Goal: Task Accomplishment & Management: Manage account settings

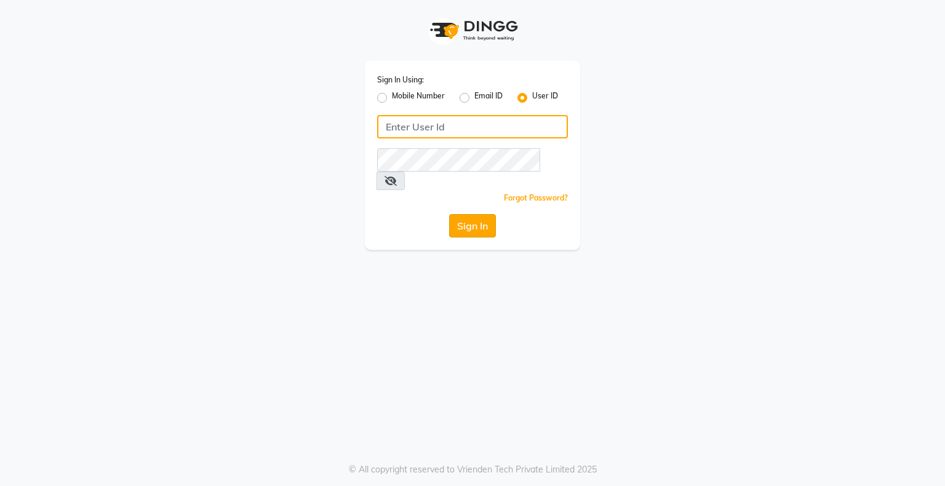
type input "silknsatinsalon"
click at [487, 214] on button "Sign In" at bounding box center [472, 225] width 47 height 23
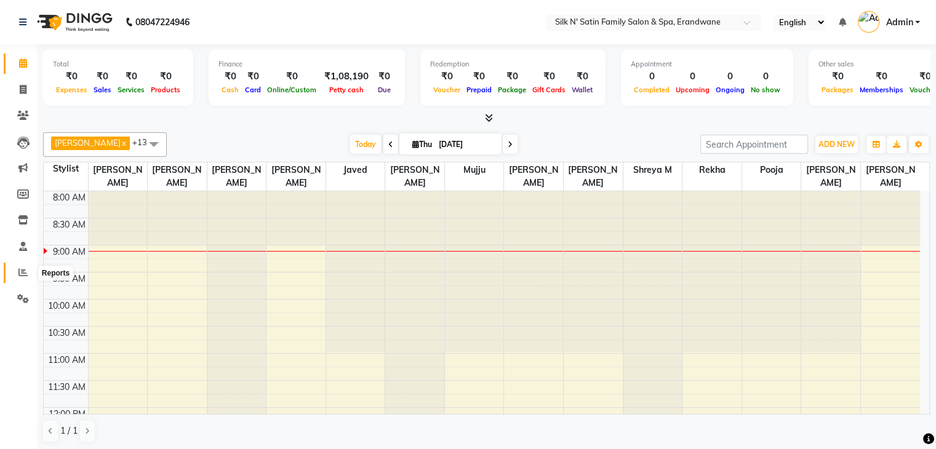
click at [22, 274] on icon at bounding box center [22, 272] width 9 height 9
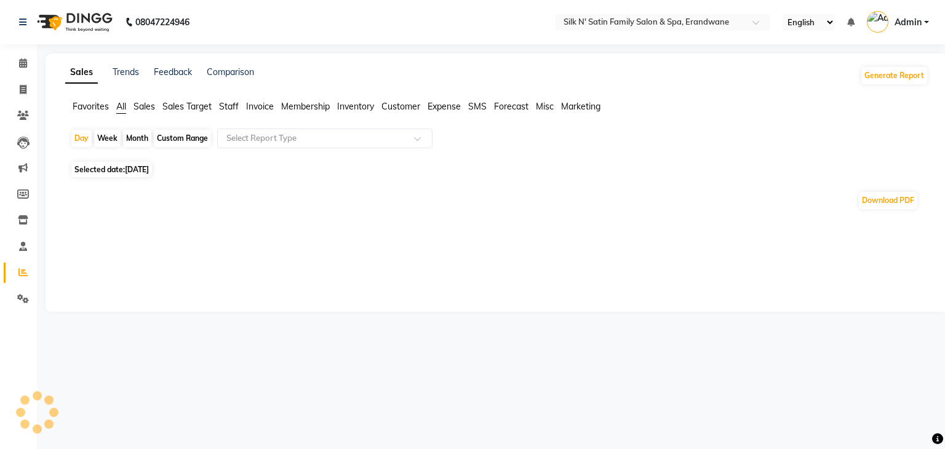
click at [116, 168] on span "Selected date: [DATE]" at bounding box center [111, 169] width 81 height 15
select select "9"
select select "2025"
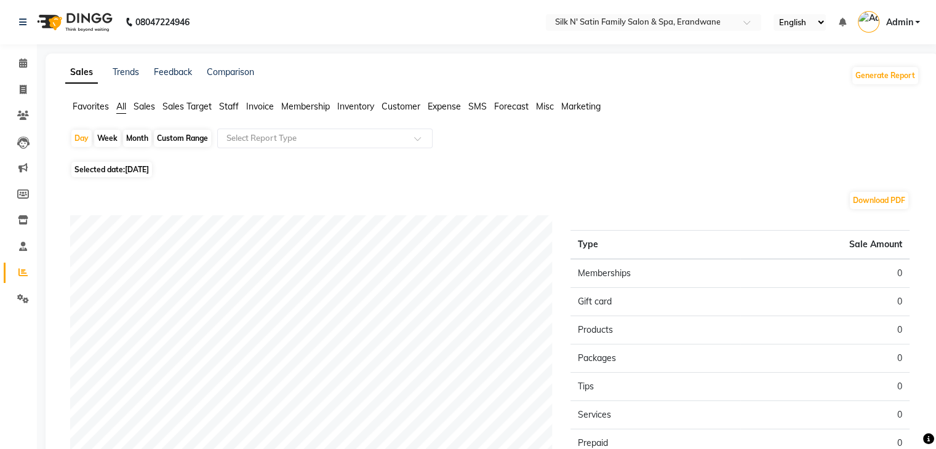
click at [140, 170] on span "[DATE]" at bounding box center [137, 169] width 24 height 9
select select "9"
select select "2025"
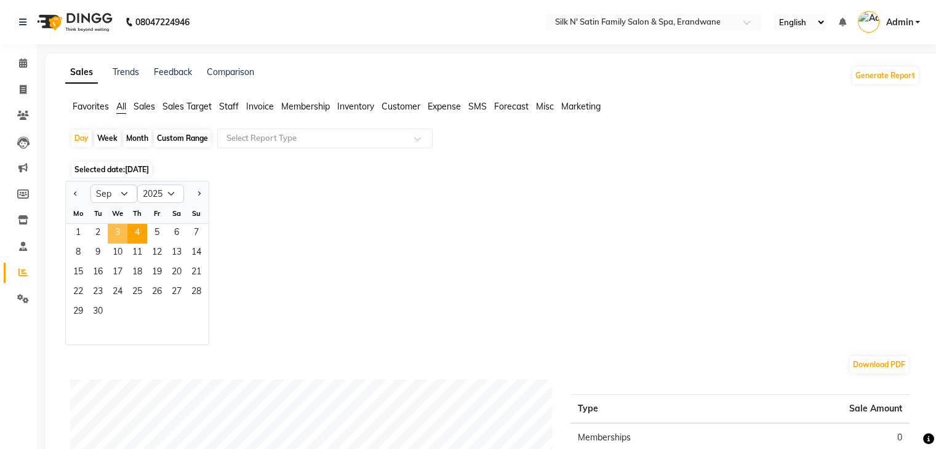
click at [111, 227] on span "3" at bounding box center [118, 234] width 20 height 20
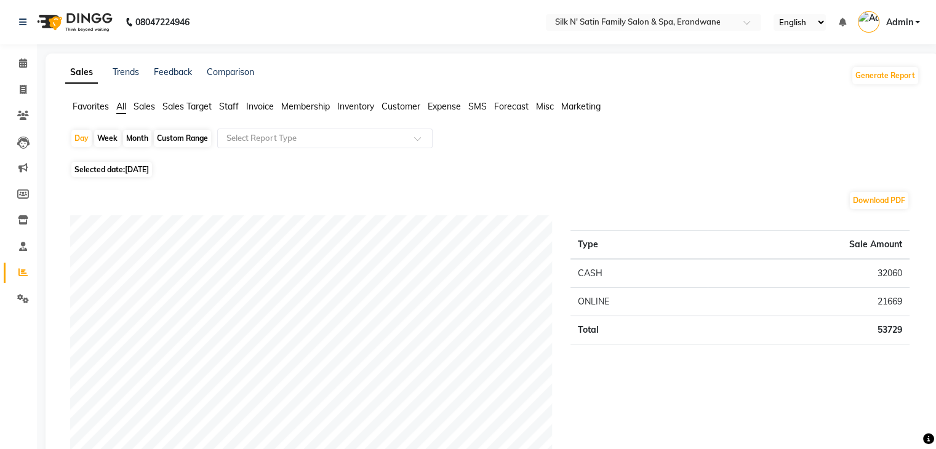
click at [139, 140] on div "Month" at bounding box center [137, 138] width 28 height 17
select select "9"
select select "2025"
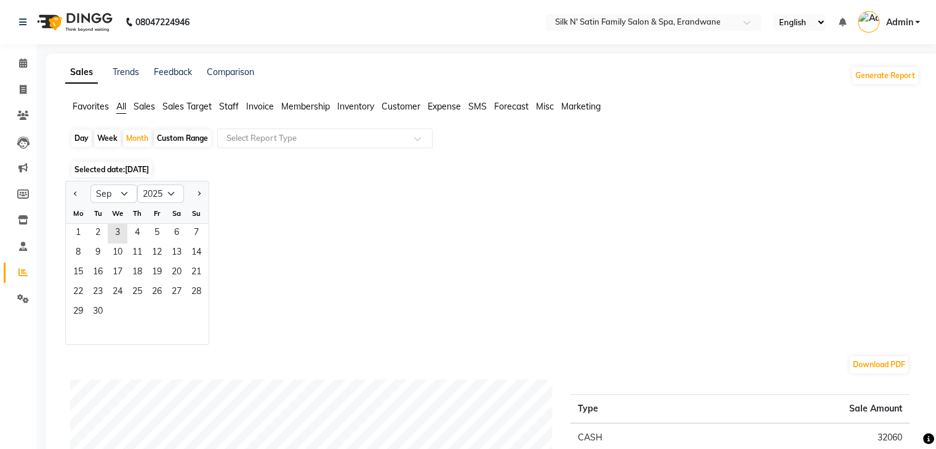
click at [84, 138] on div "Day" at bounding box center [81, 138] width 20 height 17
select select "9"
select select "2025"
click at [120, 234] on span "3" at bounding box center [118, 234] width 20 height 20
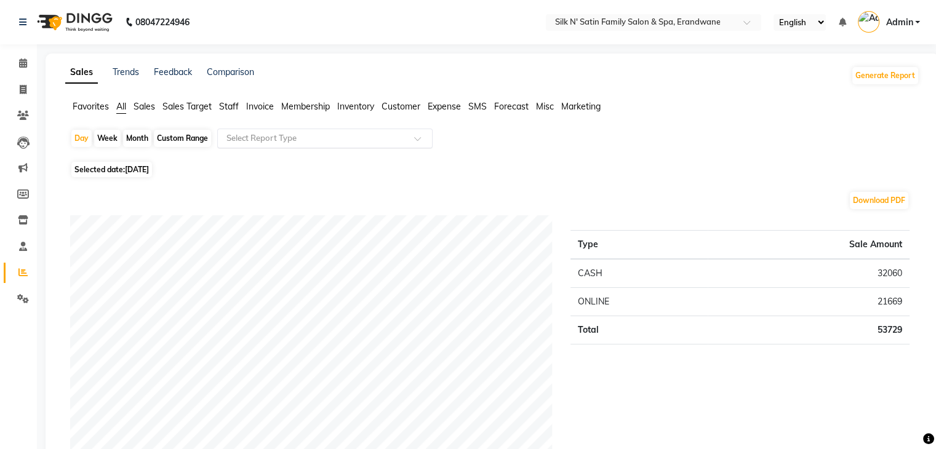
click at [276, 135] on input "text" at bounding box center [312, 138] width 177 height 12
click at [234, 108] on span "Staff" at bounding box center [229, 106] width 20 height 11
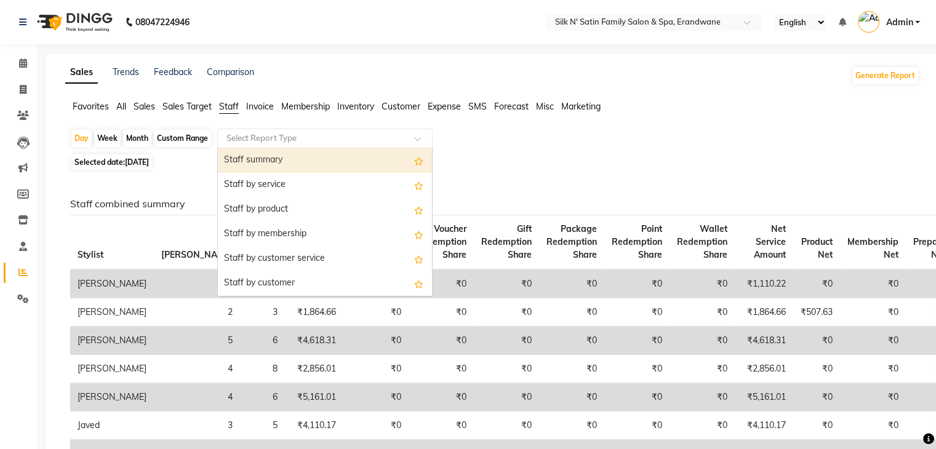
click at [268, 136] on input "text" at bounding box center [312, 138] width 177 height 12
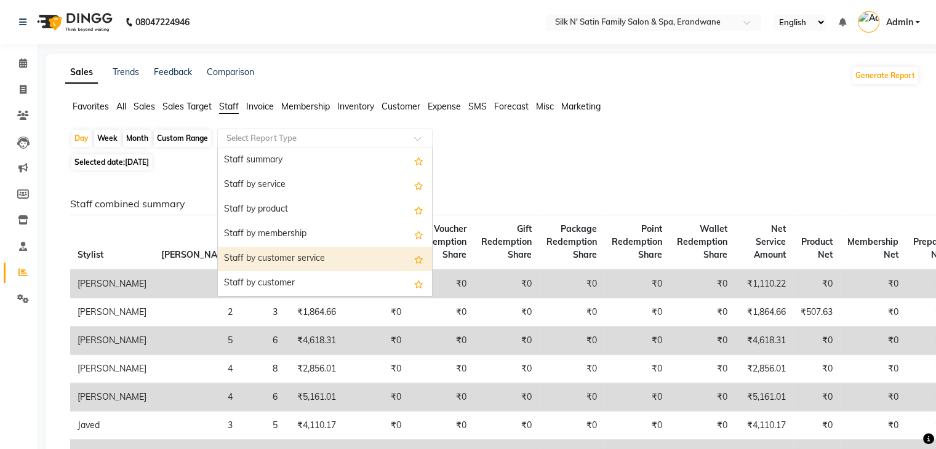
click at [285, 260] on div "Staff by customer service" at bounding box center [325, 259] width 214 height 25
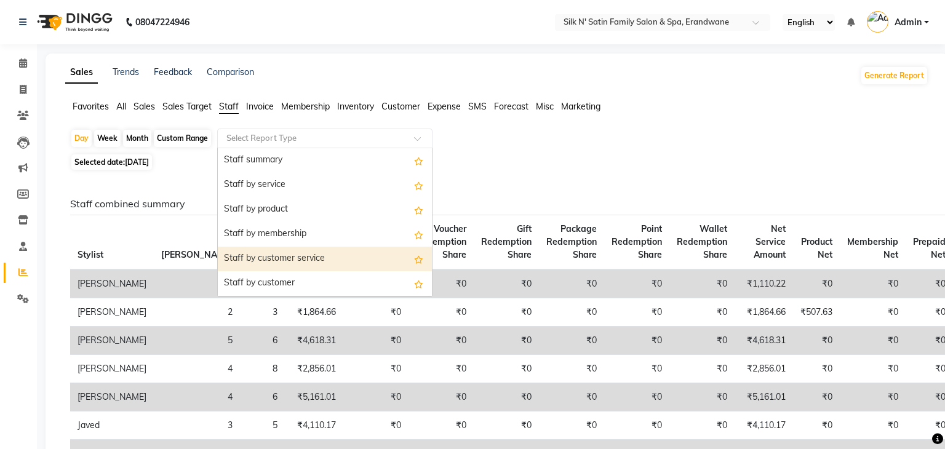
select select "full_report"
select select "csv"
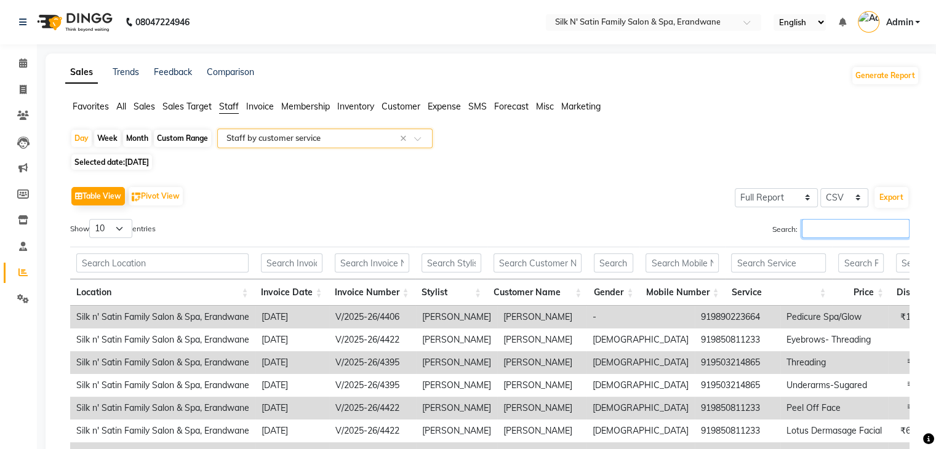
click at [824, 237] on input "Search:" at bounding box center [856, 228] width 108 height 19
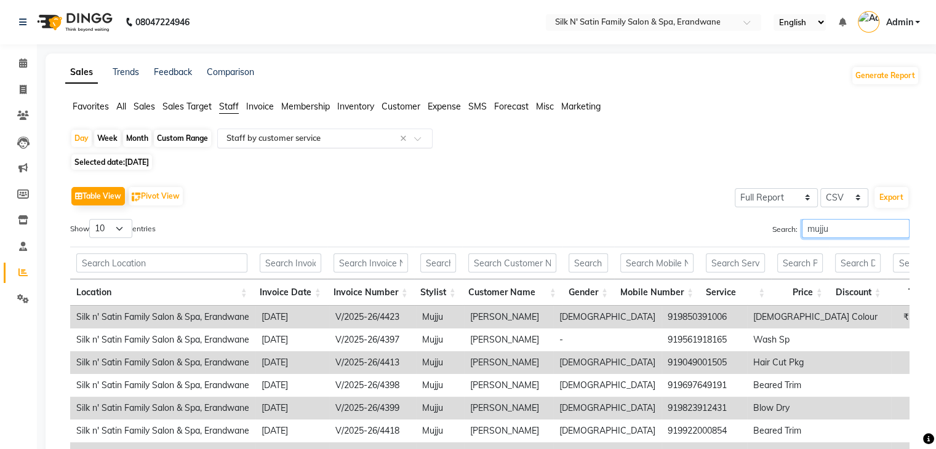
type input "mujju"
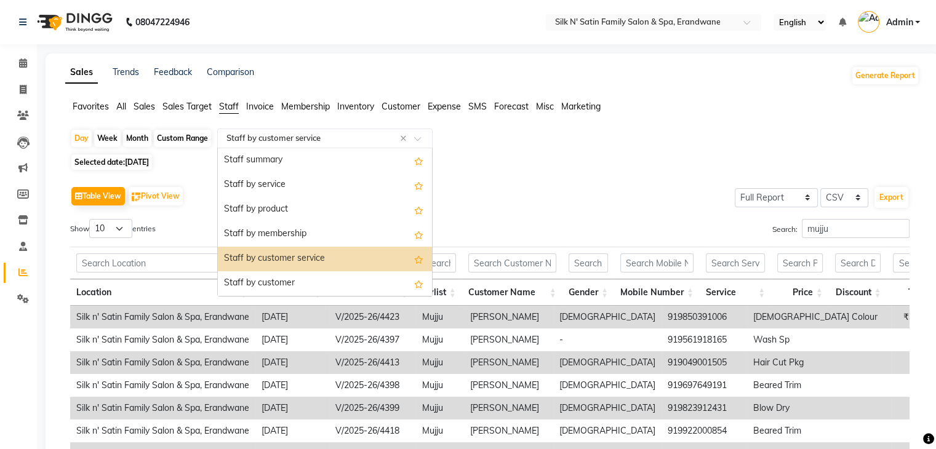
click at [250, 131] on div "Select Report Type × Staff by customer service ×" at bounding box center [324, 139] width 215 height 20
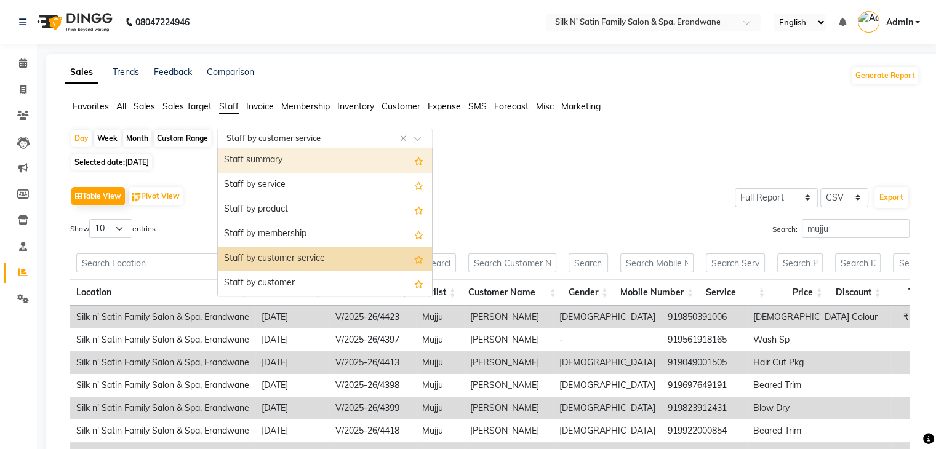
click at [335, 161] on div "Staff summary" at bounding box center [325, 160] width 214 height 25
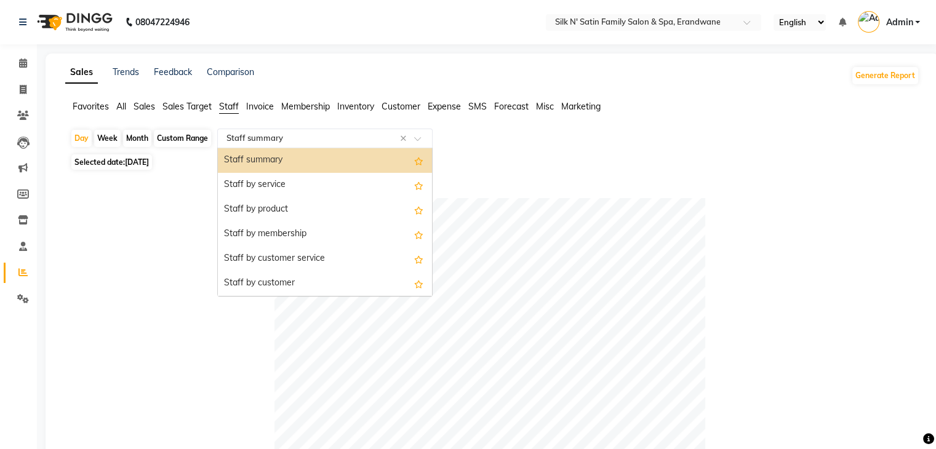
click at [300, 145] on div "Select Report Type × Staff summary ×" at bounding box center [324, 139] width 215 height 20
click at [182, 222] on div at bounding box center [489, 413] width 839 height 431
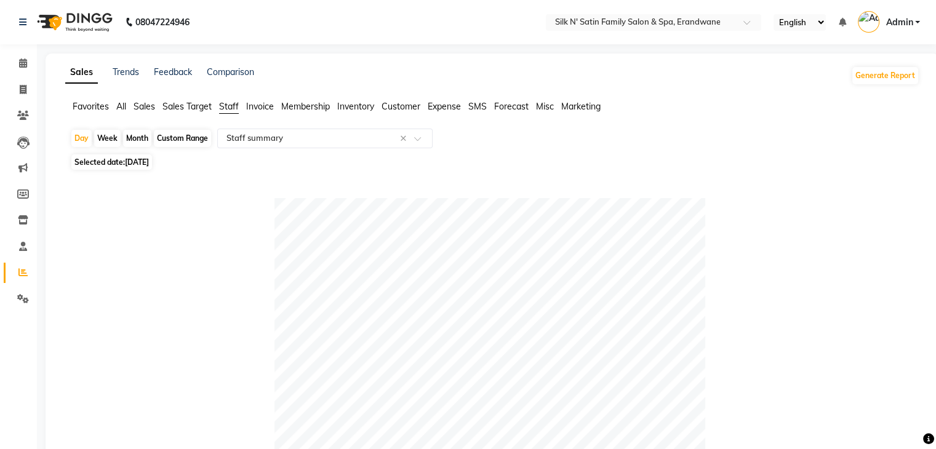
click at [122, 104] on span "All" at bounding box center [121, 106] width 10 height 11
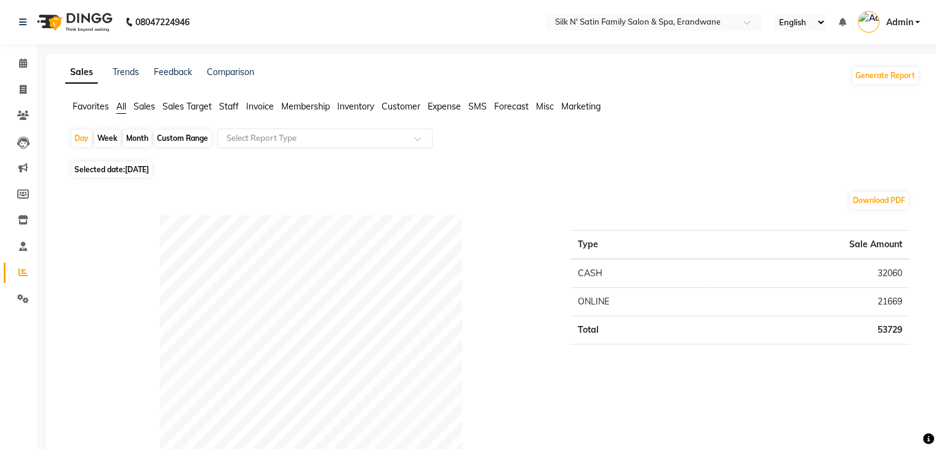
click at [231, 106] on span "Staff" at bounding box center [229, 106] width 20 height 11
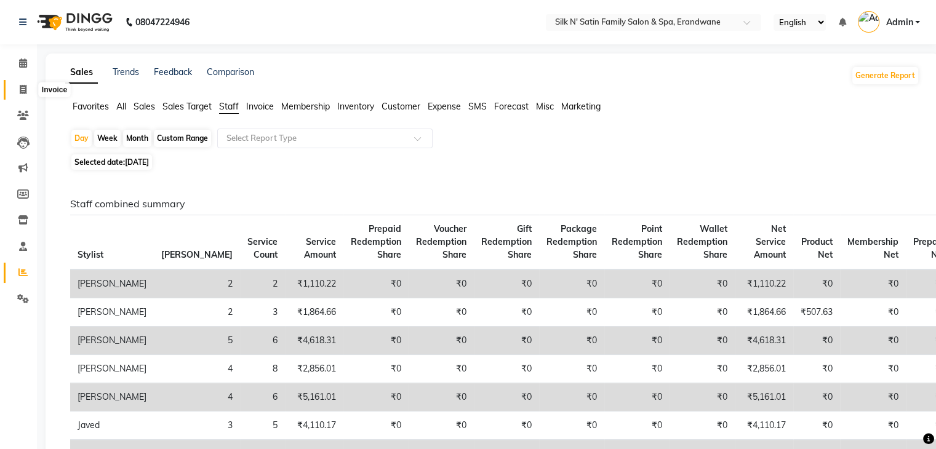
click at [24, 92] on icon at bounding box center [23, 89] width 7 height 9
select select "service"
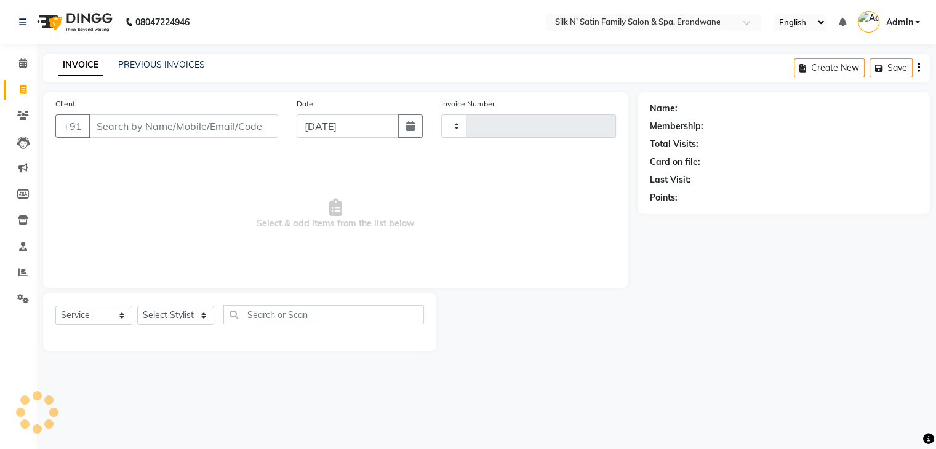
type input "4424"
select select "6931"
click at [137, 67] on link "PREVIOUS INVOICES" at bounding box center [161, 64] width 87 height 11
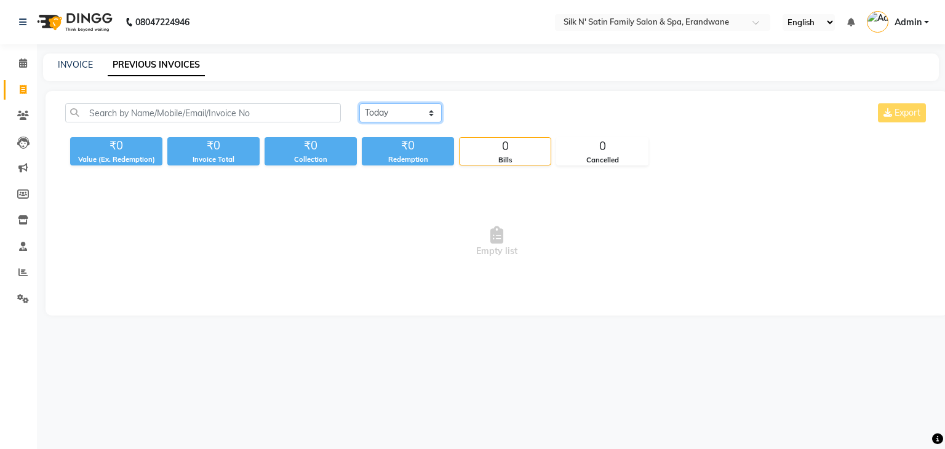
click at [399, 116] on select "[DATE] [DATE] Custom Range" at bounding box center [400, 112] width 82 height 19
select select "[DATE]"
click at [359, 103] on select "[DATE] [DATE] Custom Range" at bounding box center [400, 112] width 82 height 19
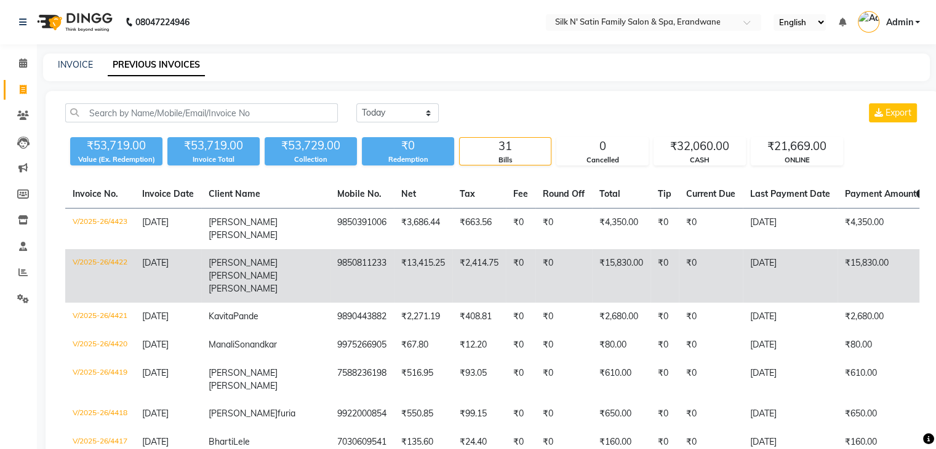
click at [228, 283] on span "[PERSON_NAME]" at bounding box center [243, 288] width 69 height 11
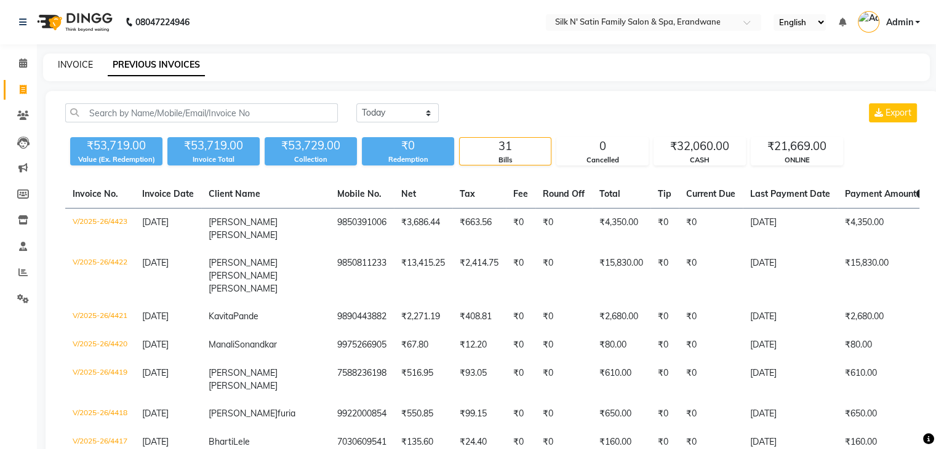
click at [63, 67] on link "INVOICE" at bounding box center [75, 64] width 35 height 11
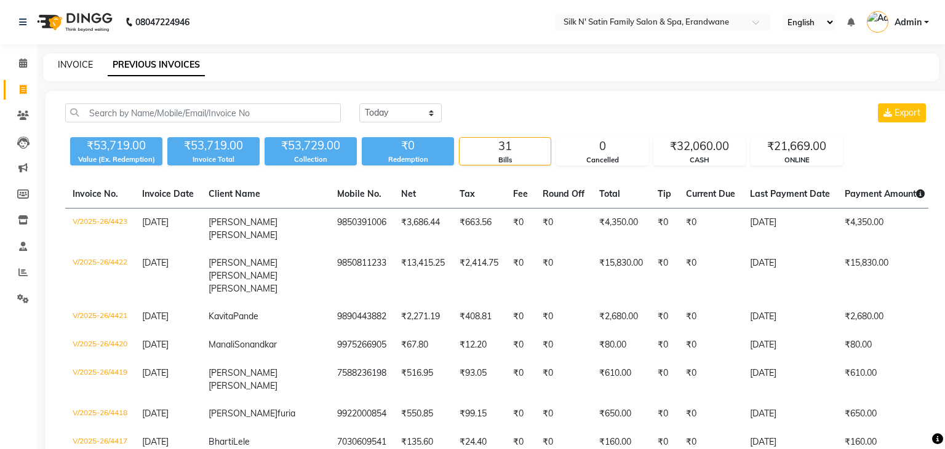
select select "6931"
select select "service"
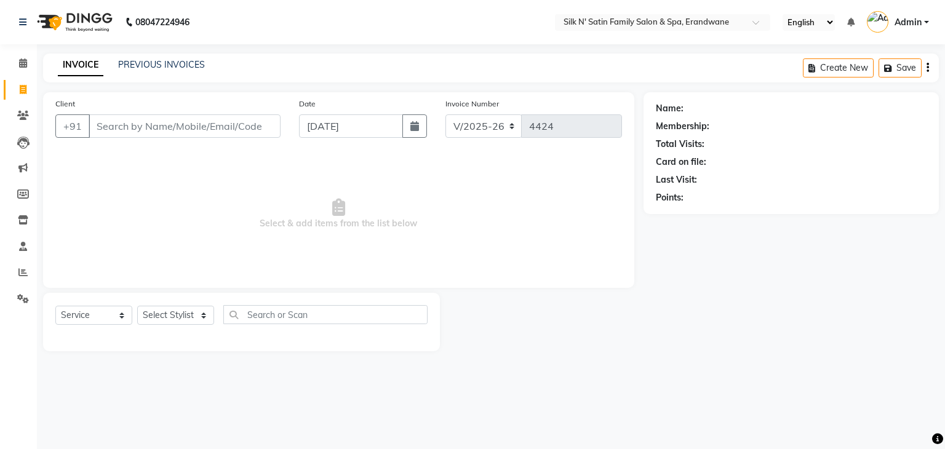
click at [133, 249] on span "Select & add items from the list below" at bounding box center [338, 214] width 567 height 123
click at [28, 84] on span at bounding box center [23, 90] width 22 height 14
select select "service"
type input "4424"
select select "6931"
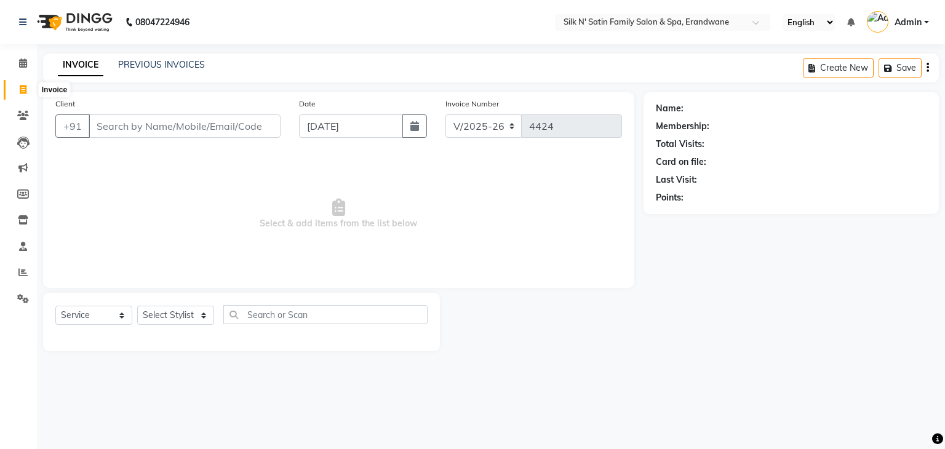
click at [25, 92] on icon at bounding box center [23, 89] width 7 height 9
select select "service"
type input "4424"
select select "6931"
click at [25, 62] on icon at bounding box center [23, 62] width 8 height 9
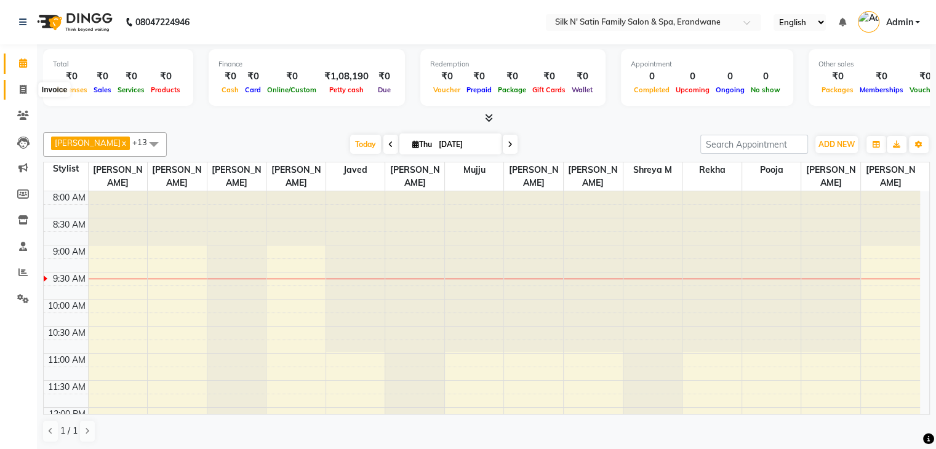
click at [24, 90] on icon at bounding box center [23, 89] width 7 height 9
select select "6931"
select select "service"
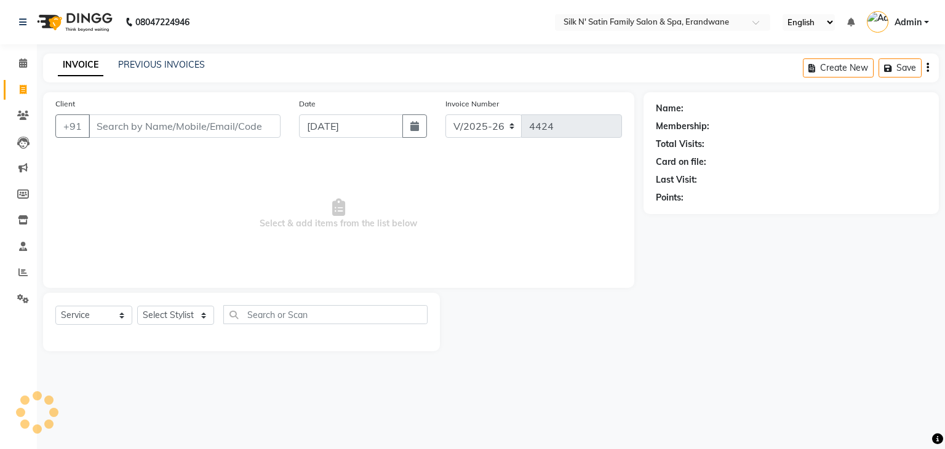
click at [163, 55] on div "INVOICE PREVIOUS INVOICES Create New Save" at bounding box center [491, 68] width 896 height 29
click at [165, 63] on link "PREVIOUS INVOICES" at bounding box center [161, 64] width 87 height 11
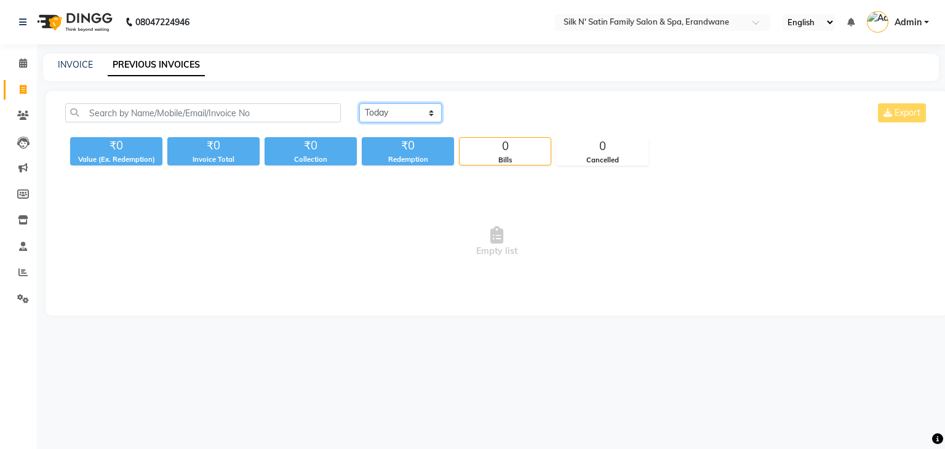
click at [378, 116] on select "[DATE] [DATE] Custom Range" at bounding box center [400, 112] width 82 height 19
select select "[DATE]"
click at [359, 103] on select "[DATE] [DATE] Custom Range" at bounding box center [400, 112] width 82 height 19
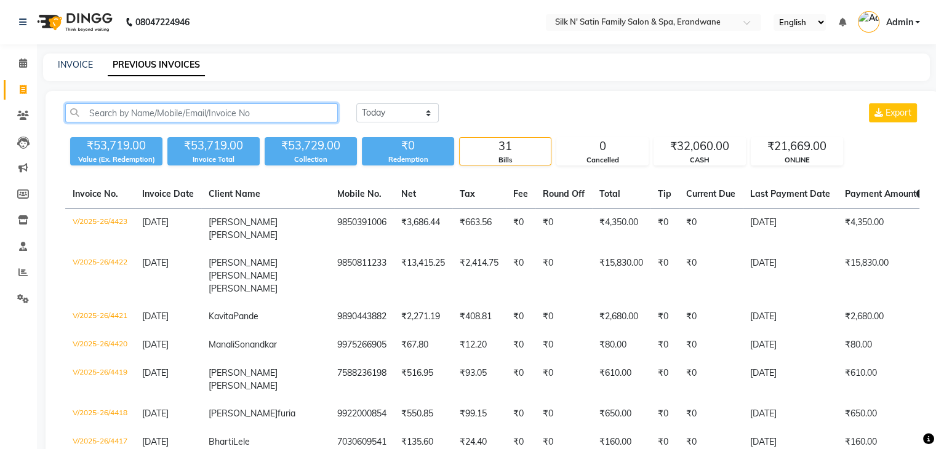
click at [154, 109] on input "text" at bounding box center [201, 112] width 273 height 19
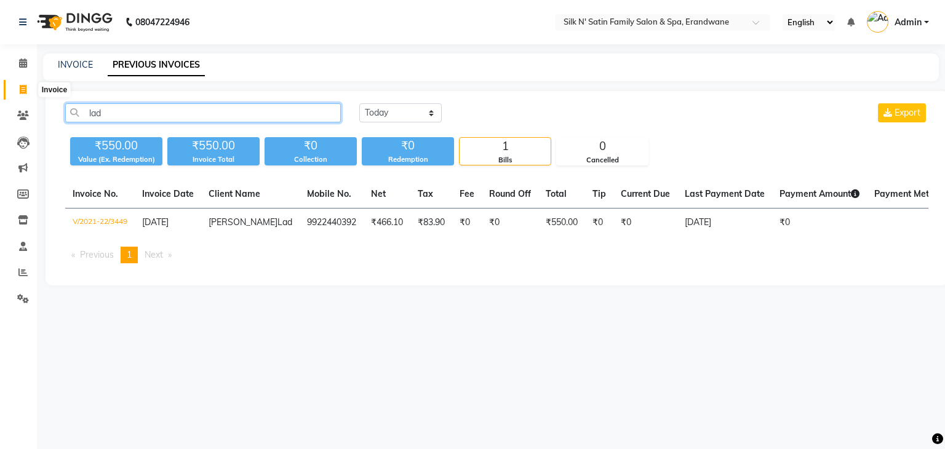
type input "lad"
click at [26, 89] on icon at bounding box center [23, 89] width 7 height 9
select select "service"
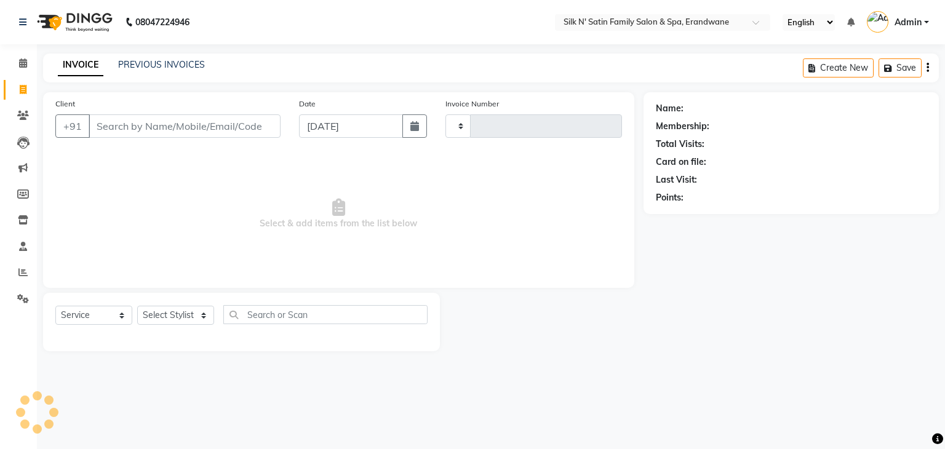
type input "4424"
select select "6931"
click at [156, 63] on link "PREVIOUS INVOICES" at bounding box center [161, 64] width 87 height 11
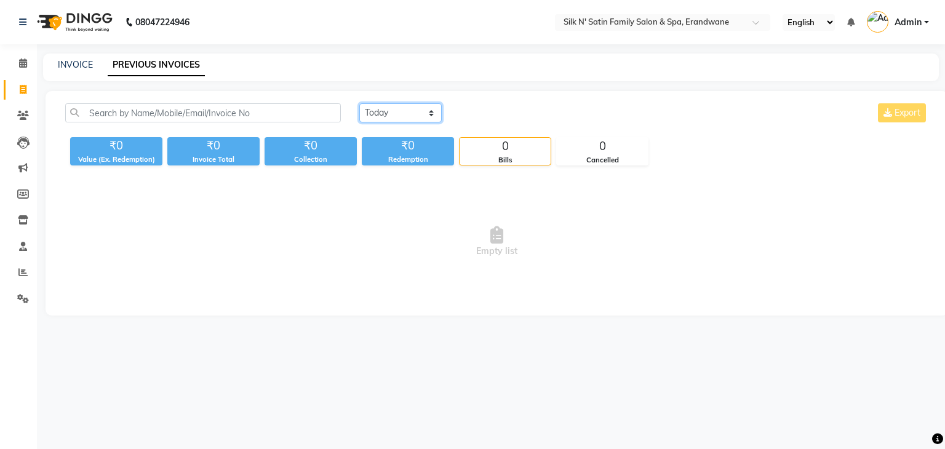
click at [389, 113] on select "[DATE] [DATE] Custom Range" at bounding box center [400, 112] width 82 height 19
select select "[DATE]"
click at [359, 103] on select "[DATE] [DATE] Custom Range" at bounding box center [400, 112] width 82 height 19
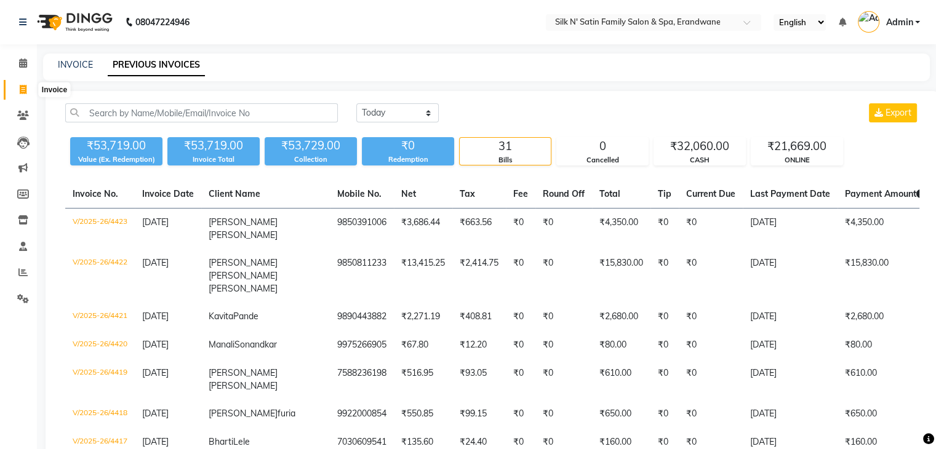
click at [26, 83] on span at bounding box center [23, 90] width 22 height 14
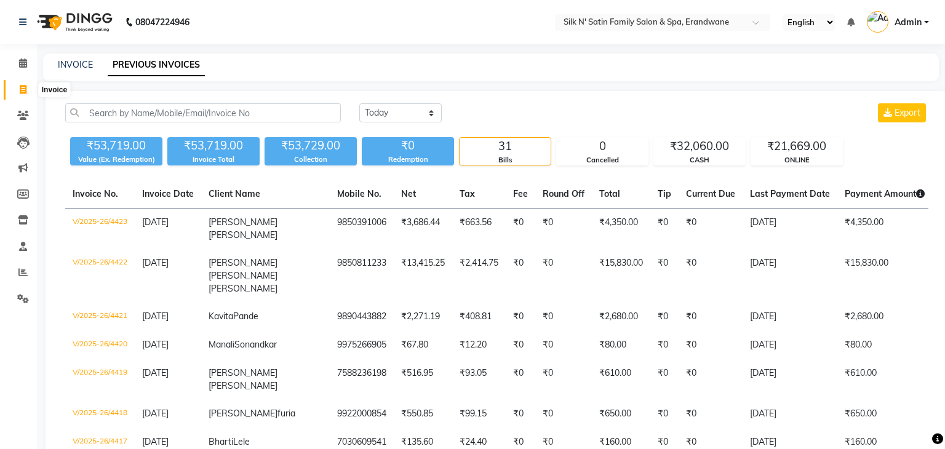
select select "6931"
select select "service"
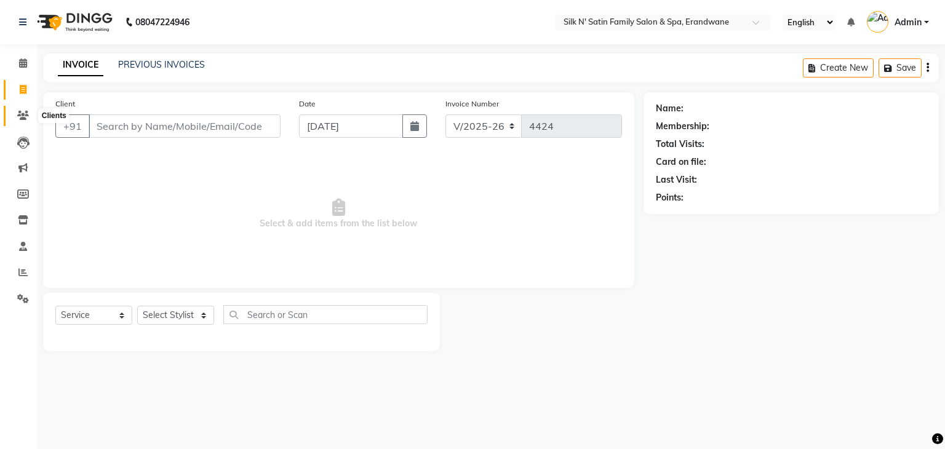
click at [25, 119] on icon at bounding box center [23, 115] width 12 height 9
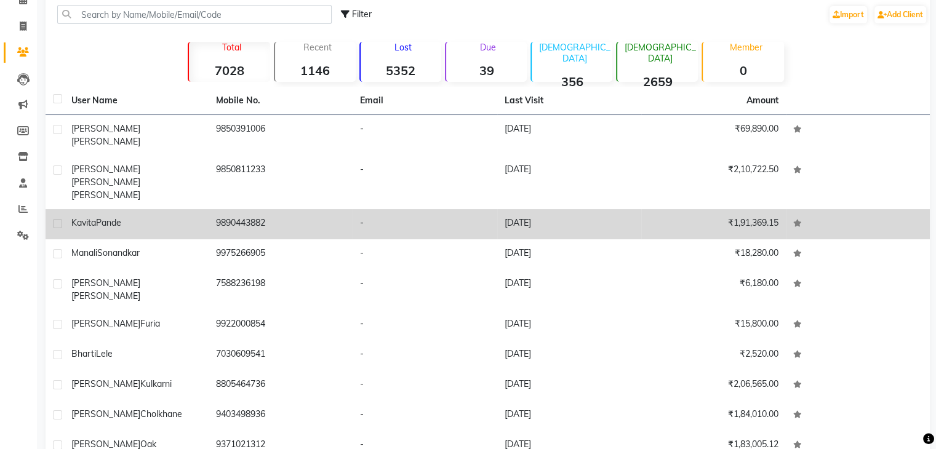
scroll to position [84, 0]
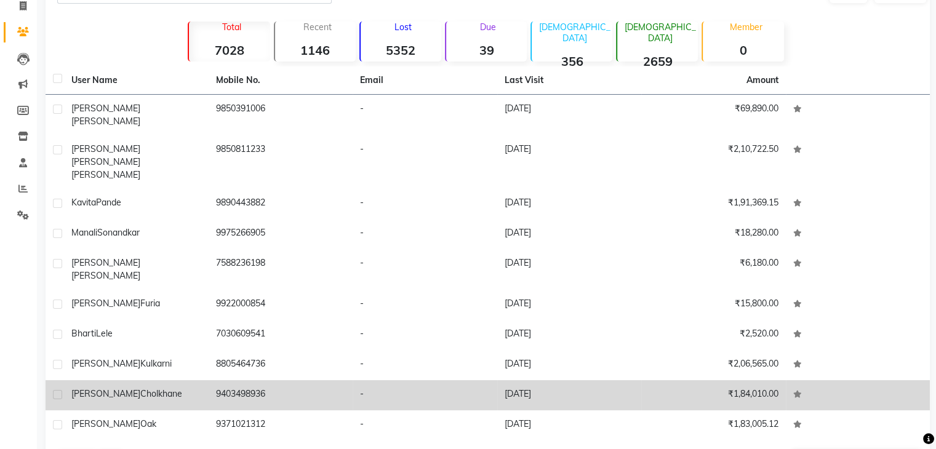
click at [154, 388] on div "[PERSON_NAME]" at bounding box center [136, 394] width 130 height 13
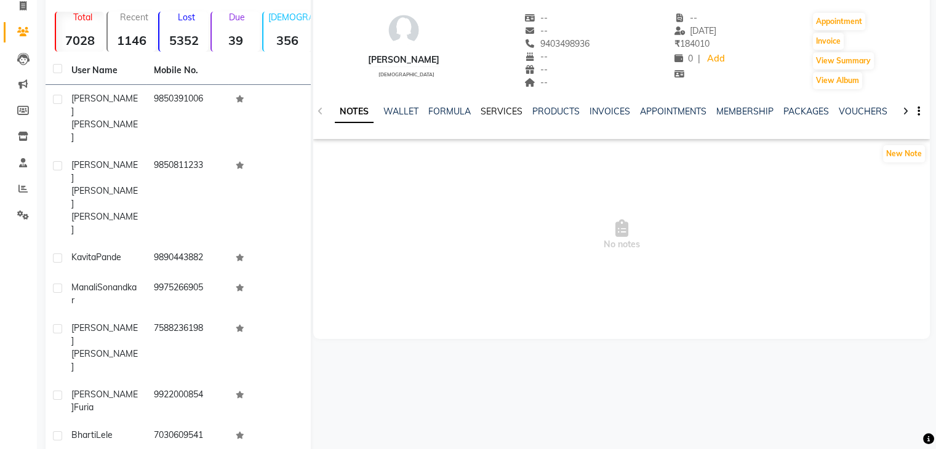
click at [499, 109] on link "SERVICES" at bounding box center [501, 111] width 42 height 11
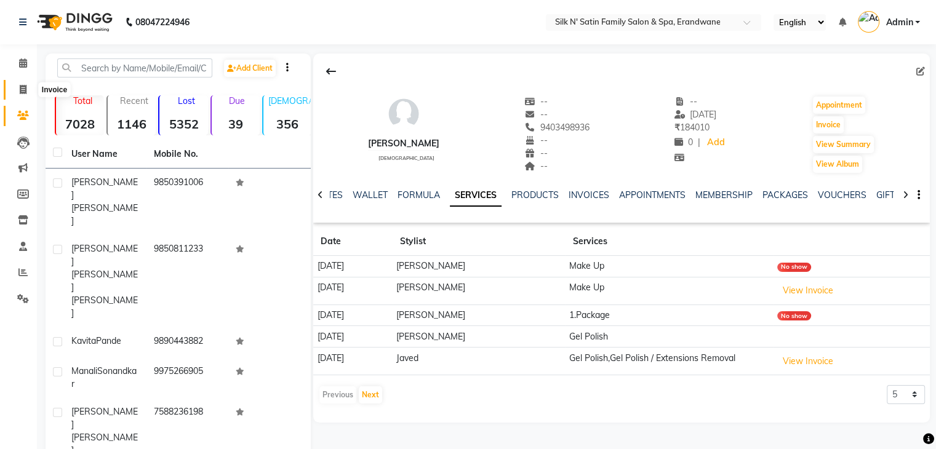
click at [21, 93] on icon at bounding box center [23, 89] width 7 height 9
select select "service"
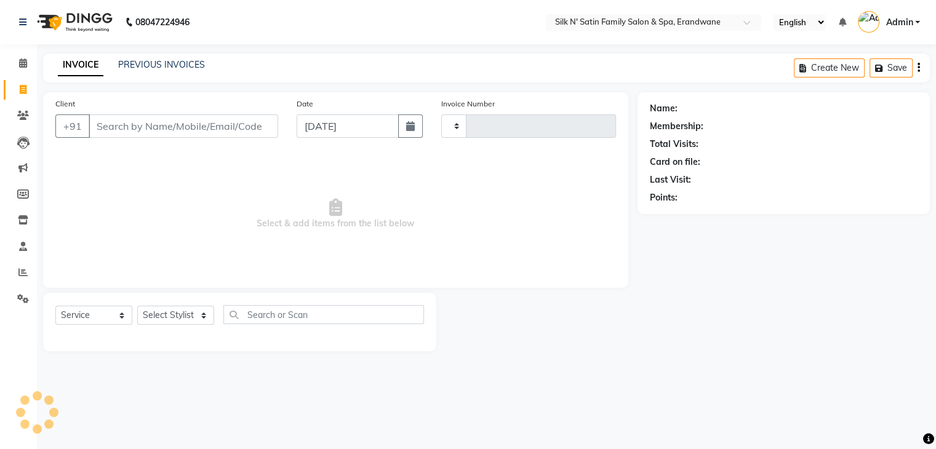
type input "4424"
select select "6931"
click at [21, 116] on icon at bounding box center [23, 115] width 12 height 9
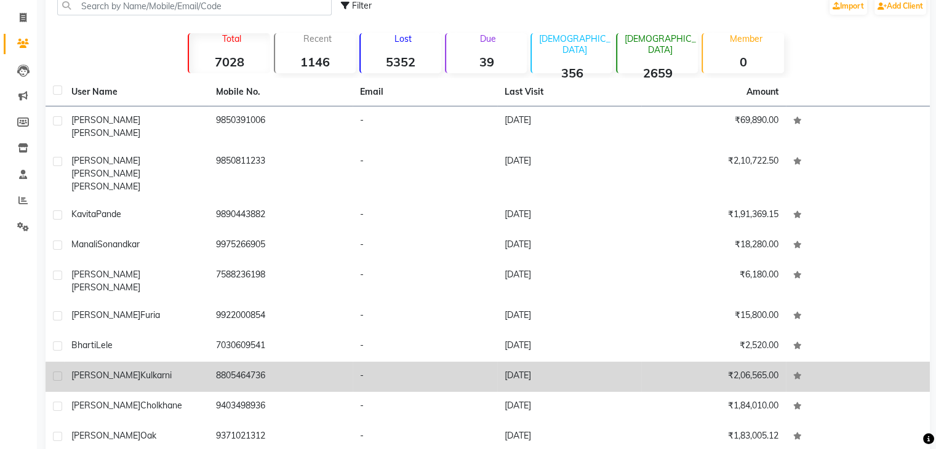
scroll to position [84, 0]
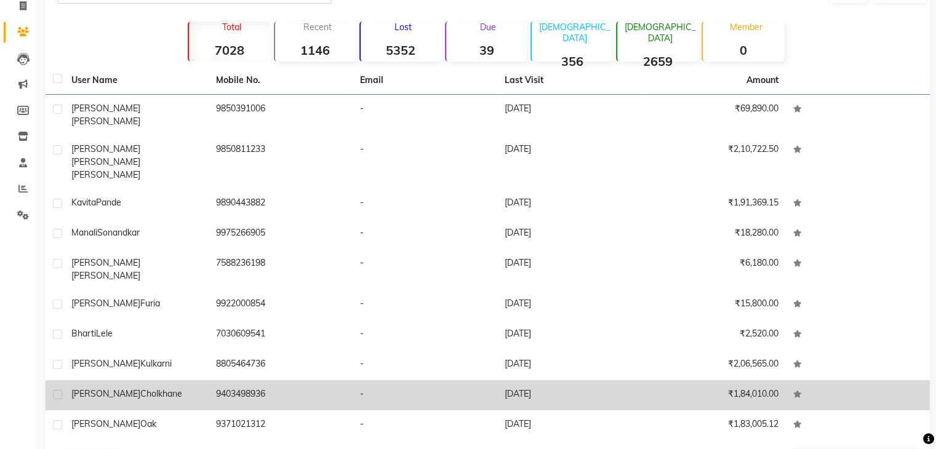
click at [157, 388] on div "[PERSON_NAME]" at bounding box center [136, 394] width 130 height 13
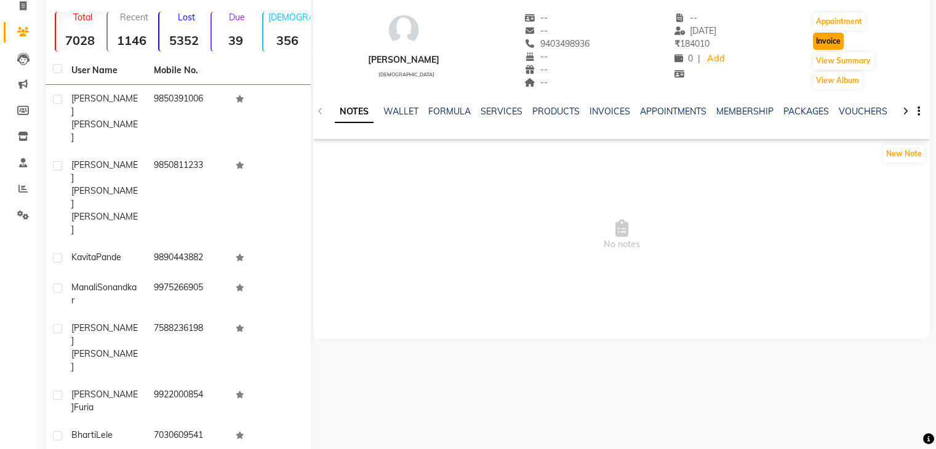
click at [840, 42] on button "Invoice" at bounding box center [828, 41] width 31 height 17
select select "service"
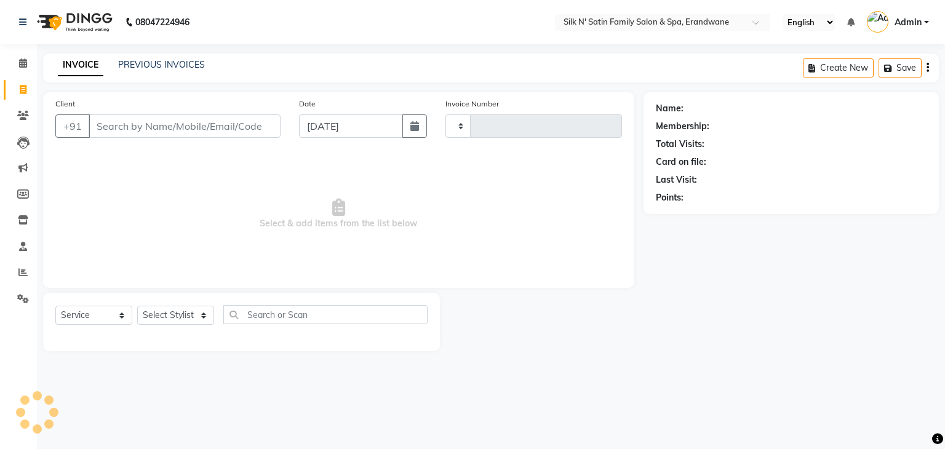
type input "4424"
select select "6931"
type input "9403498936"
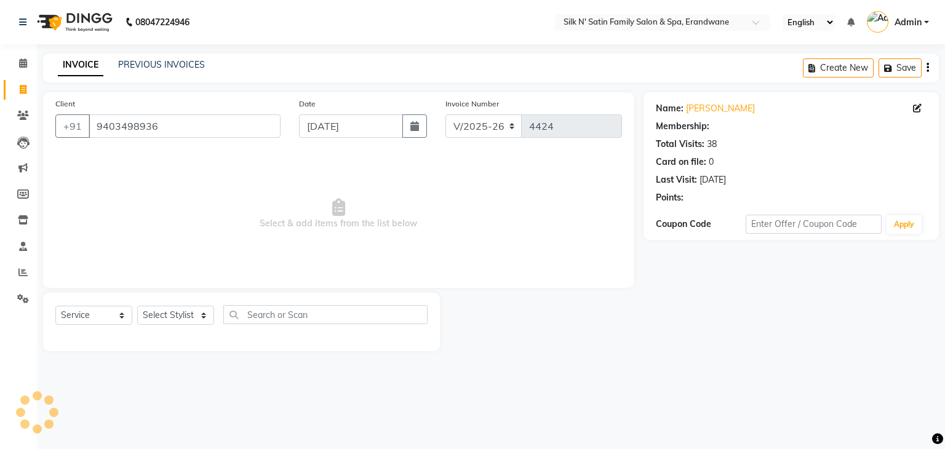
select select "1: Object"
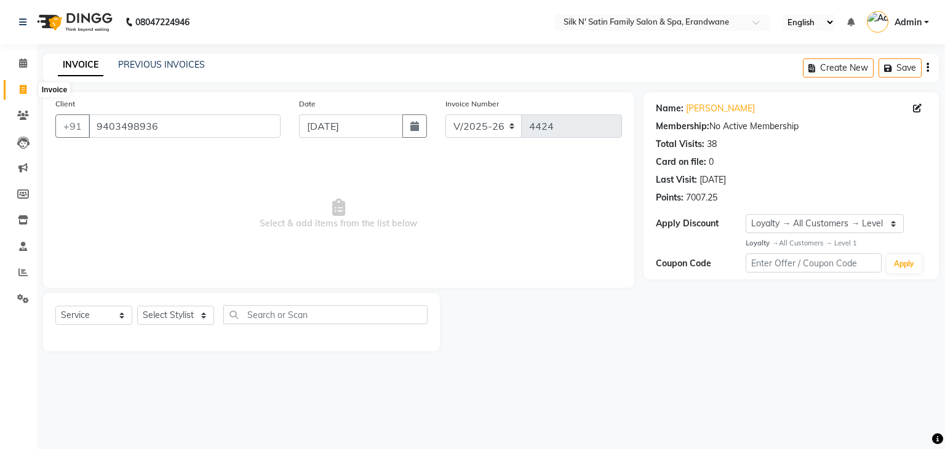
click at [30, 87] on span at bounding box center [23, 90] width 22 height 14
select select "6931"
select select "service"
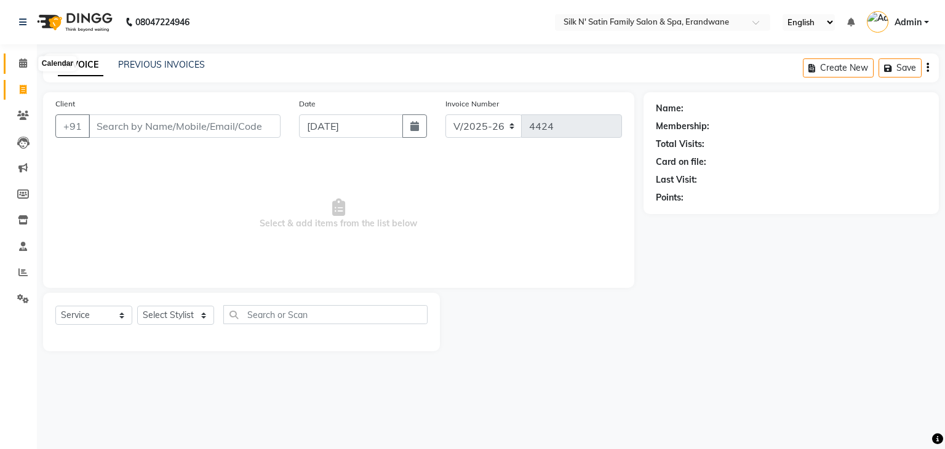
click at [15, 63] on span at bounding box center [23, 64] width 22 height 14
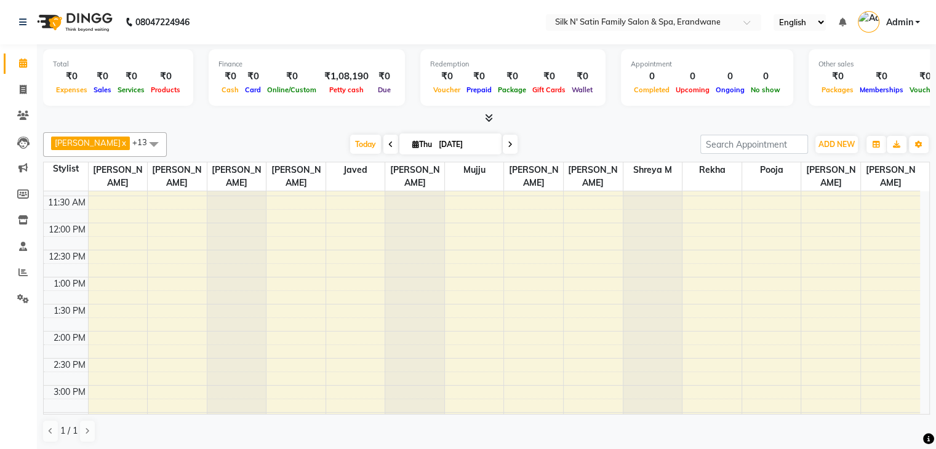
scroll to position [166, 0]
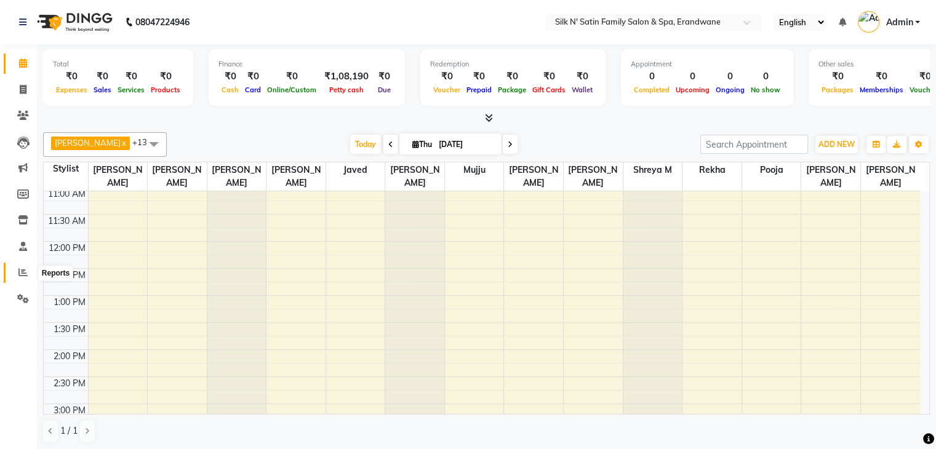
click at [28, 277] on span at bounding box center [23, 273] width 22 height 14
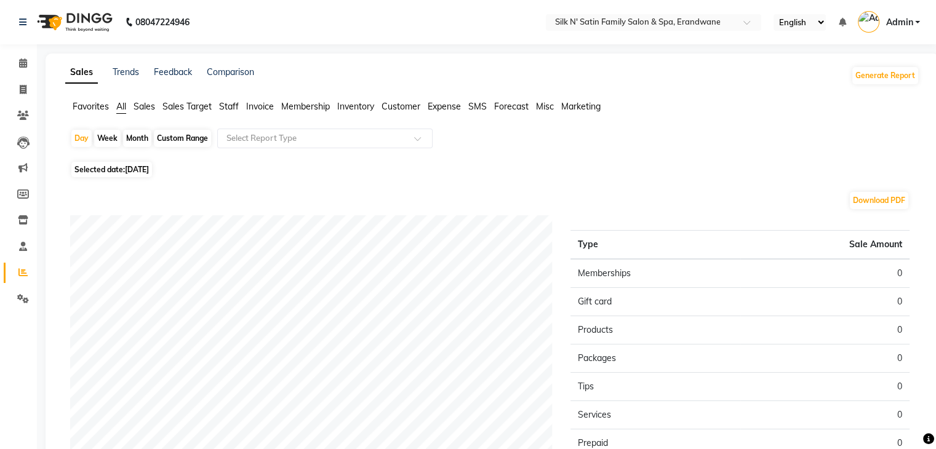
click at [135, 135] on div "Month" at bounding box center [137, 138] width 28 height 17
select select "9"
select select "2025"
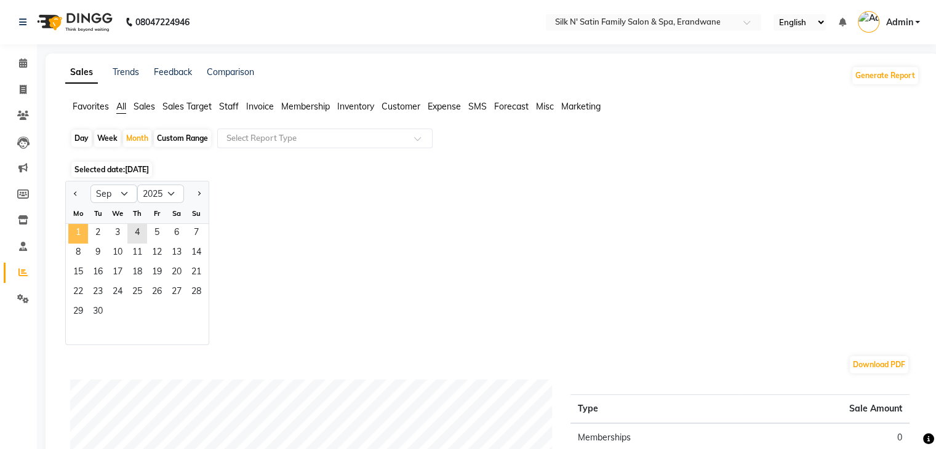
click at [84, 239] on span "1" at bounding box center [78, 234] width 20 height 20
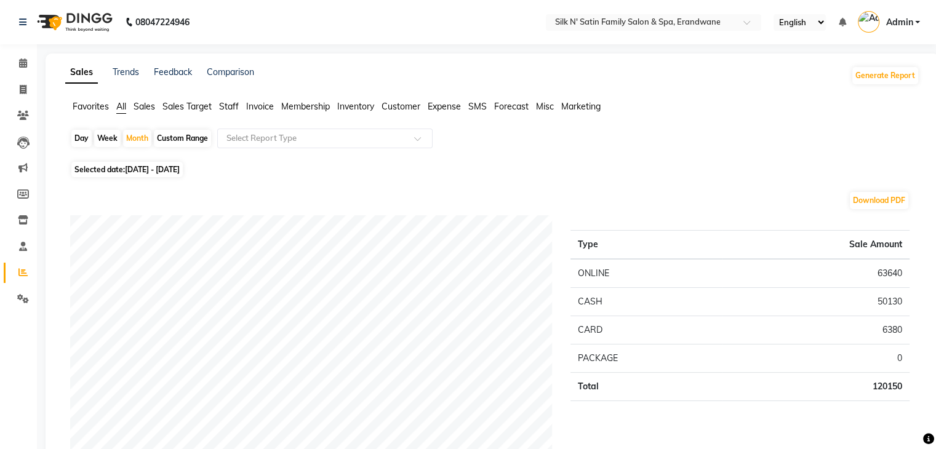
click at [233, 108] on span "Staff" at bounding box center [229, 106] width 20 height 11
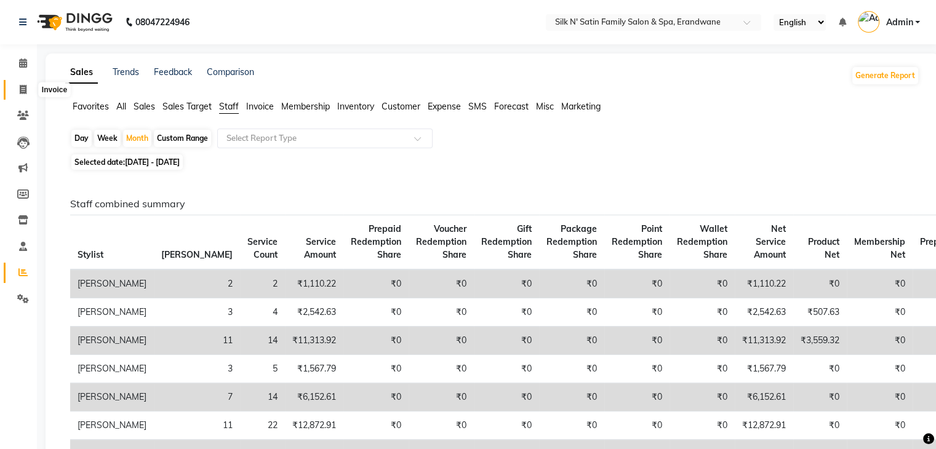
click at [18, 90] on span at bounding box center [23, 90] width 22 height 14
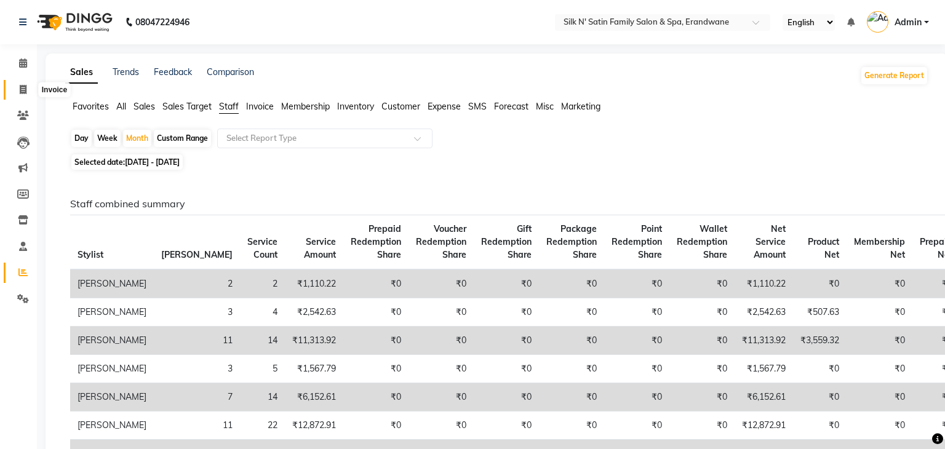
select select "service"
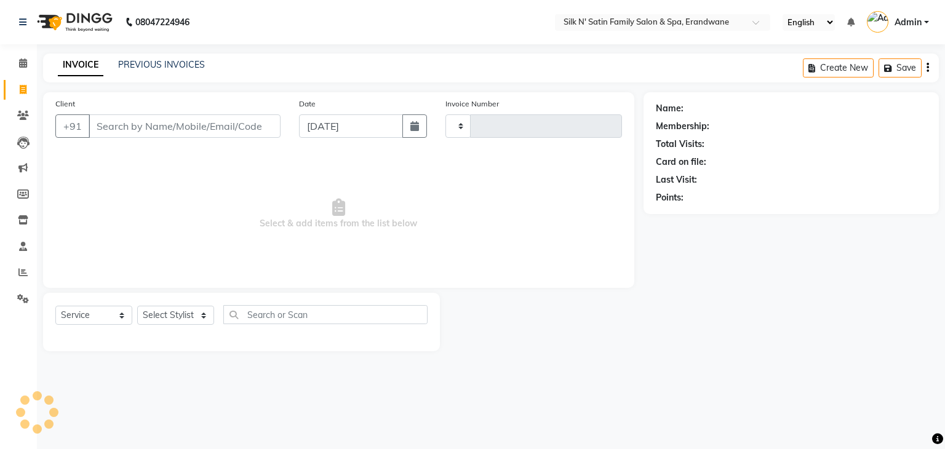
type input "4424"
select select "6931"
click at [22, 65] on icon at bounding box center [23, 62] width 8 height 9
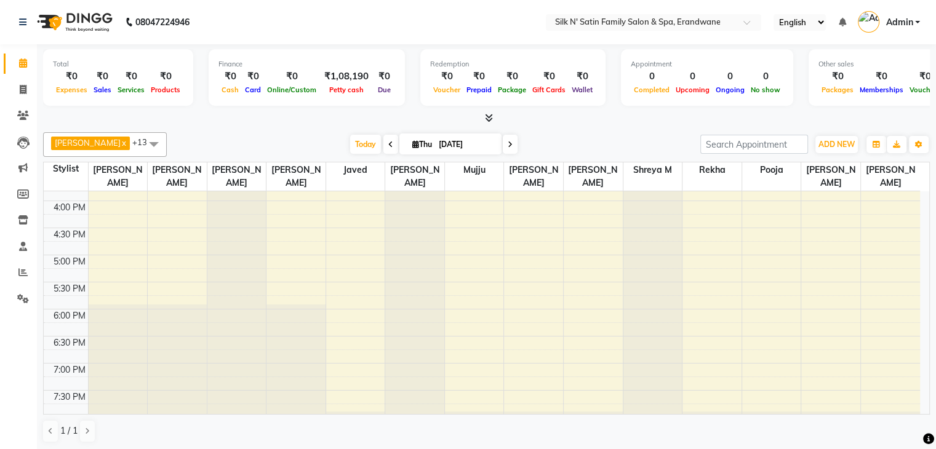
scroll to position [431, 0]
click at [457, 328] on div "8:00 AM 8:30 AM 9:00 AM 9:30 AM 10:00 AM 10:30 AM 11:00 AM 11:30 AM 12:00 PM 12…" at bounding box center [482, 112] width 876 height 703
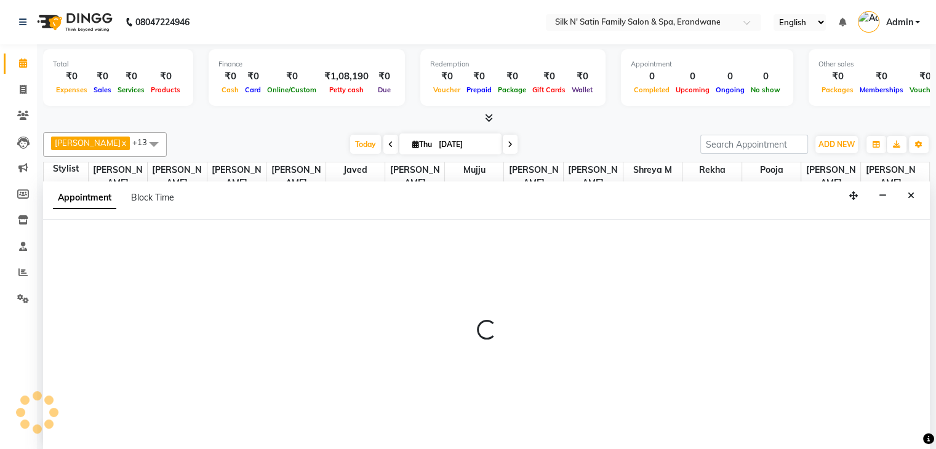
scroll to position [1, 0]
select select "59972"
select select "tentative"
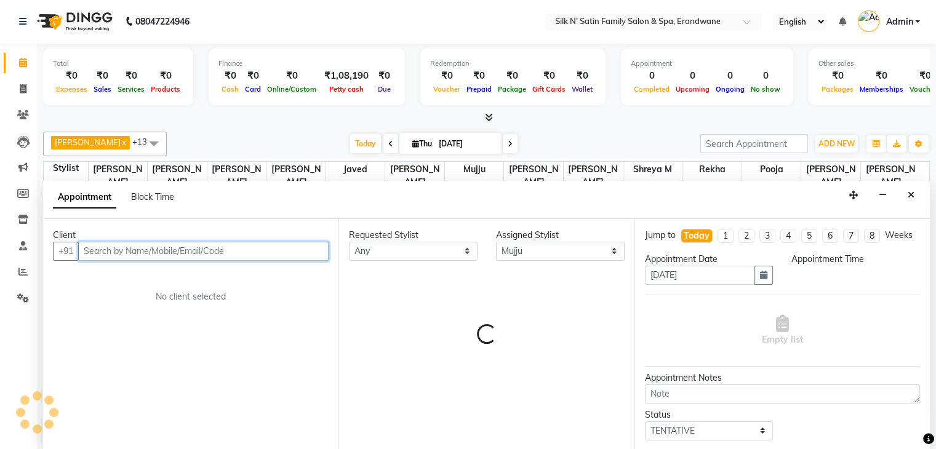
select select "1110"
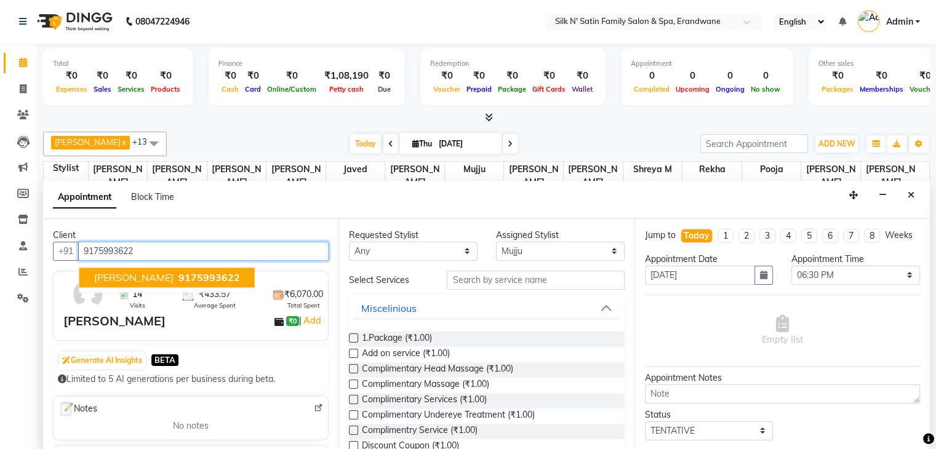
click at [178, 278] on span "9175993622" at bounding box center [209, 277] width 62 height 12
type input "9175993622"
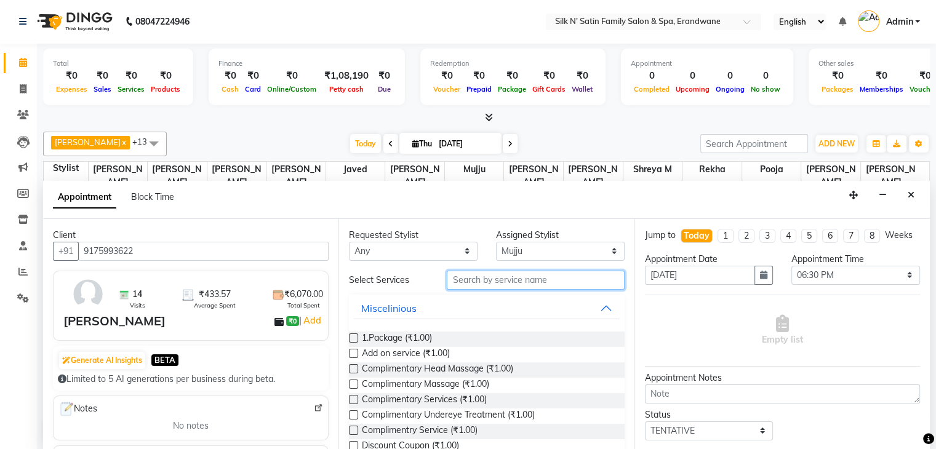
click at [488, 279] on input "text" at bounding box center [535, 280] width 177 height 19
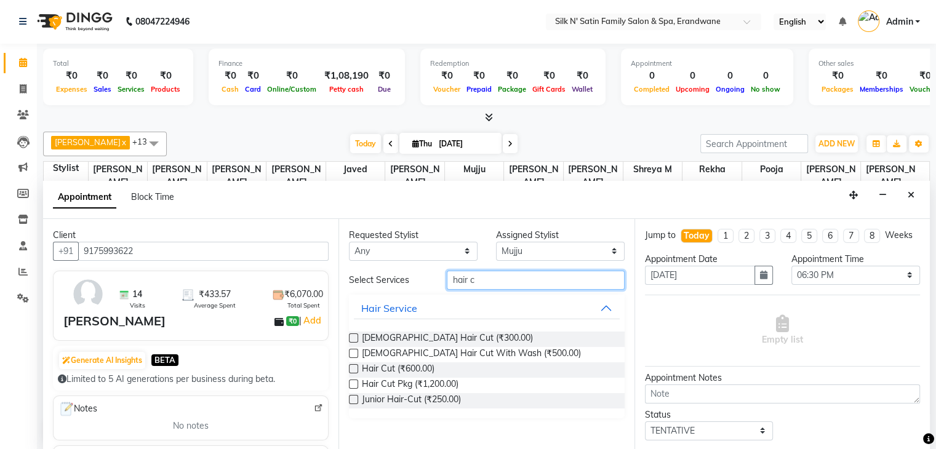
type input "hair c"
click at [351, 364] on label at bounding box center [353, 368] width 9 height 9
click at [351, 366] on input "checkbox" at bounding box center [353, 370] width 8 height 8
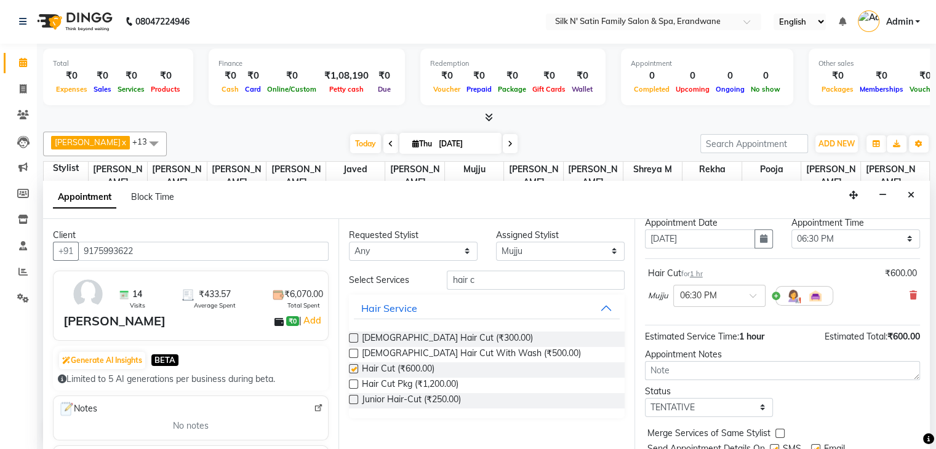
checkbox input "false"
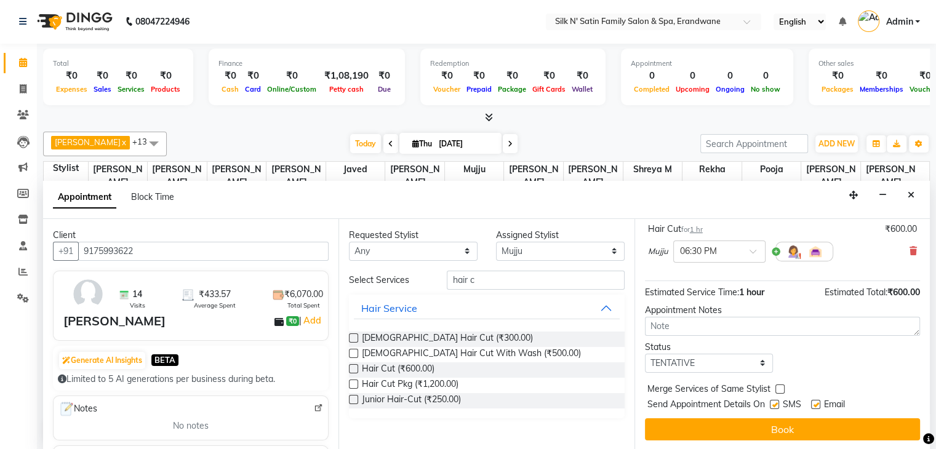
click at [773, 402] on label at bounding box center [774, 404] width 9 height 9
click at [773, 402] on input "checkbox" at bounding box center [774, 406] width 8 height 8
checkbox input "false"
click at [812, 402] on label at bounding box center [815, 404] width 9 height 9
click at [812, 402] on input "checkbox" at bounding box center [815, 406] width 8 height 8
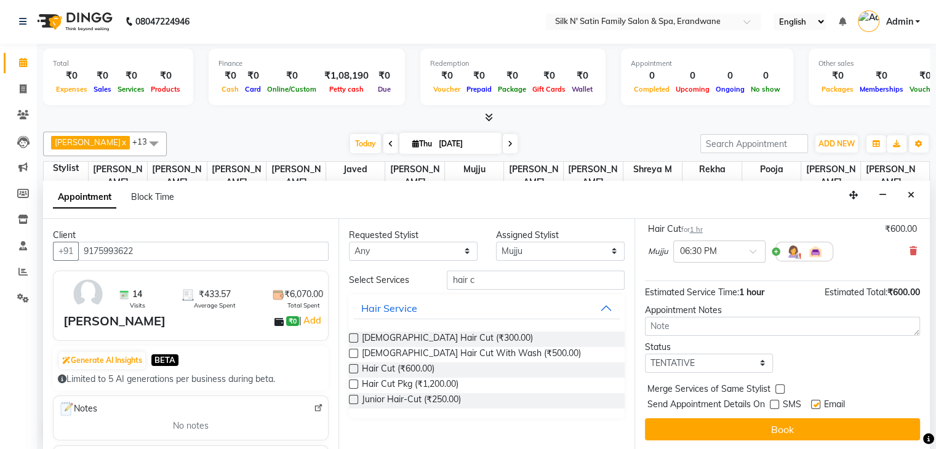
checkbox input "false"
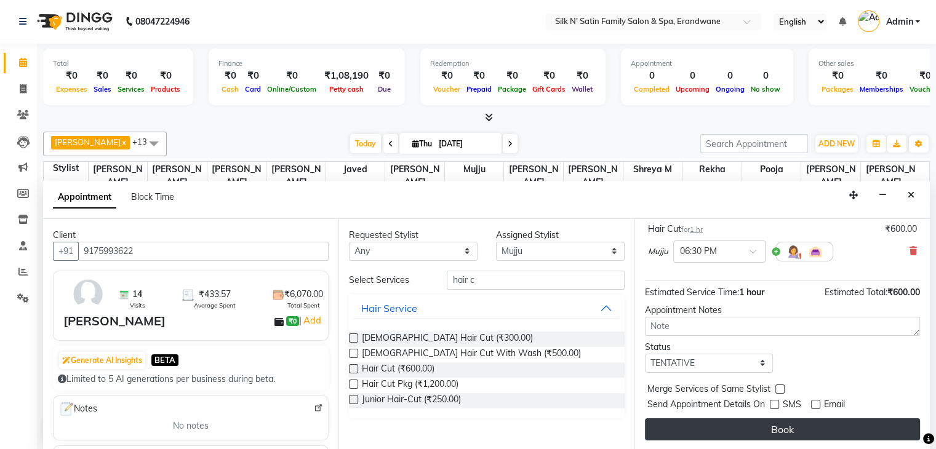
click at [786, 423] on button "Book" at bounding box center [782, 429] width 275 height 22
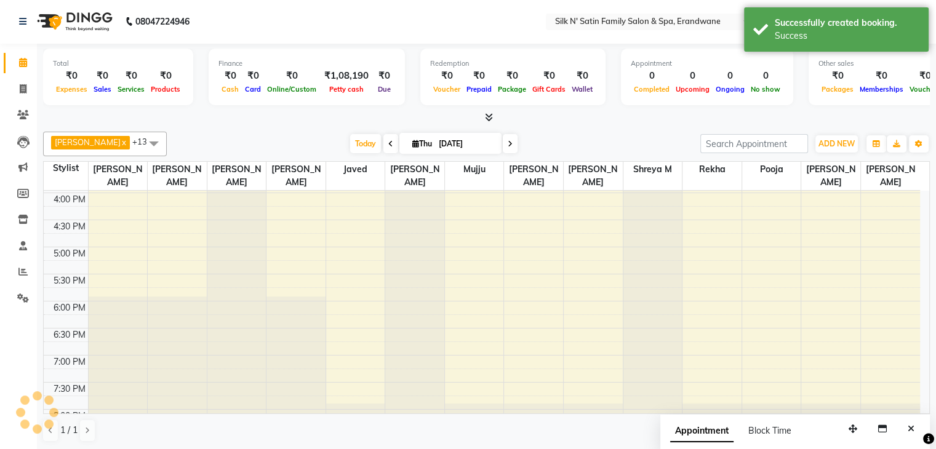
scroll to position [0, 0]
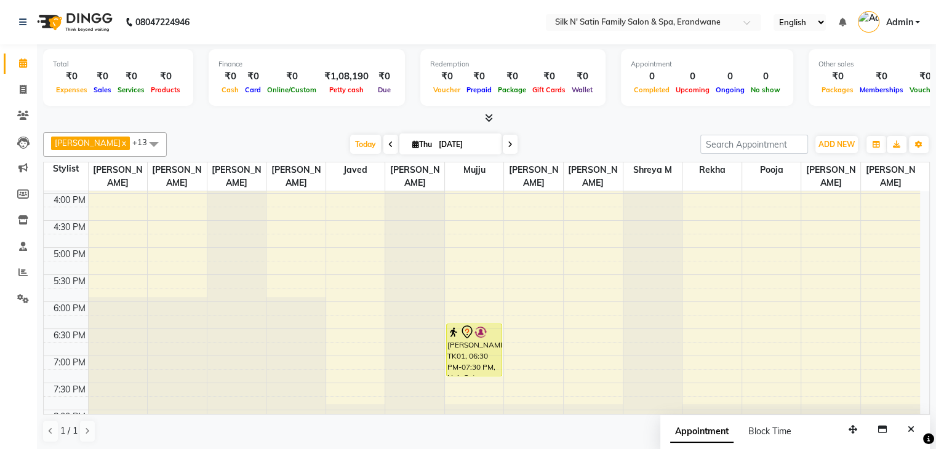
click at [777, 423] on div "Appointment Block Time" at bounding box center [738, 434] width 136 height 28
click at [25, 89] on icon at bounding box center [23, 89] width 7 height 9
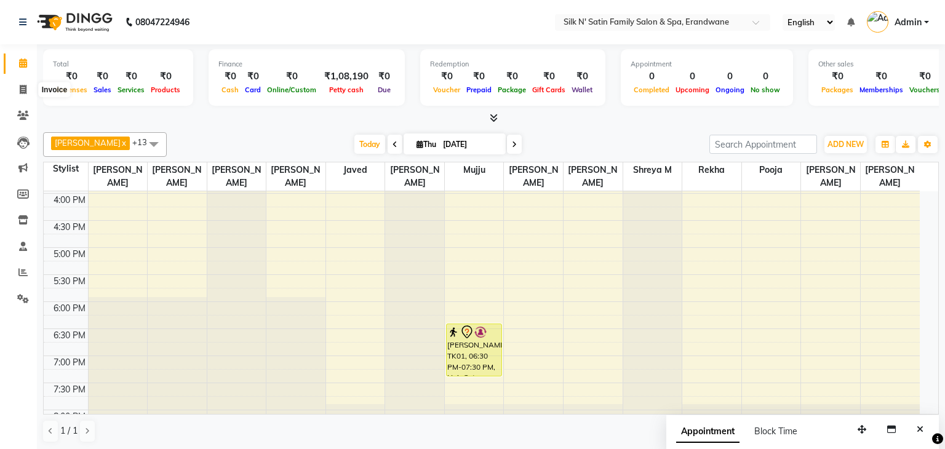
select select "6931"
select select "service"
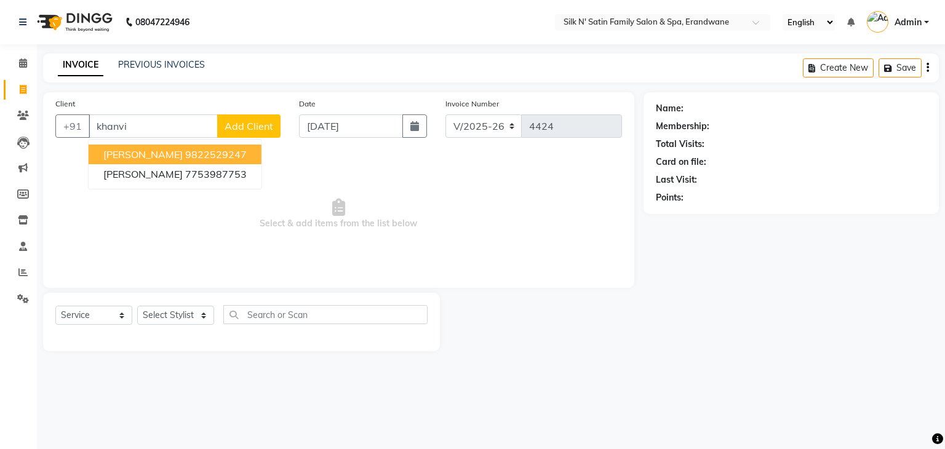
click at [151, 156] on span "[PERSON_NAME]" at bounding box center [142, 154] width 79 height 12
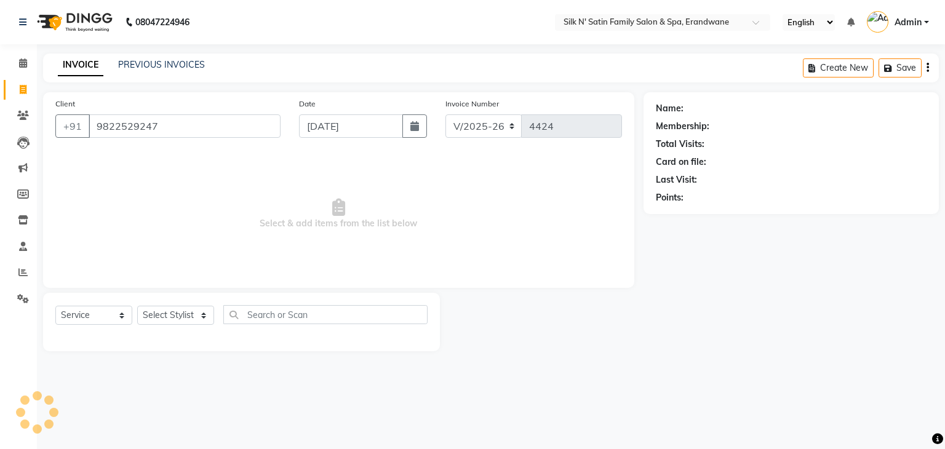
type input "9822529247"
select select "1: Object"
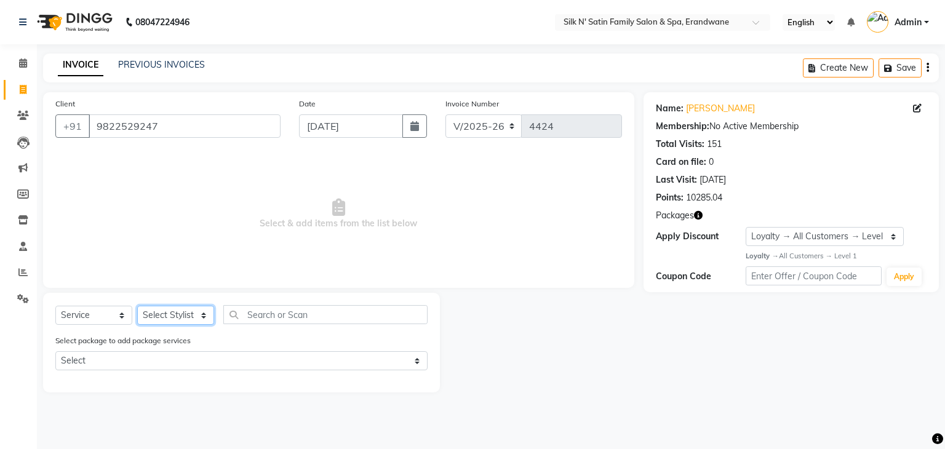
click at [188, 313] on select "Select Stylist [PERSON_NAME] [PERSON_NAME] [PERSON_NAME] [PERSON_NAME] [PERSON_…" at bounding box center [175, 315] width 77 height 19
select select "59981"
click at [137, 306] on select "Select Stylist [PERSON_NAME] [PERSON_NAME] [PERSON_NAME] [PERSON_NAME] [PERSON_…" at bounding box center [175, 315] width 77 height 19
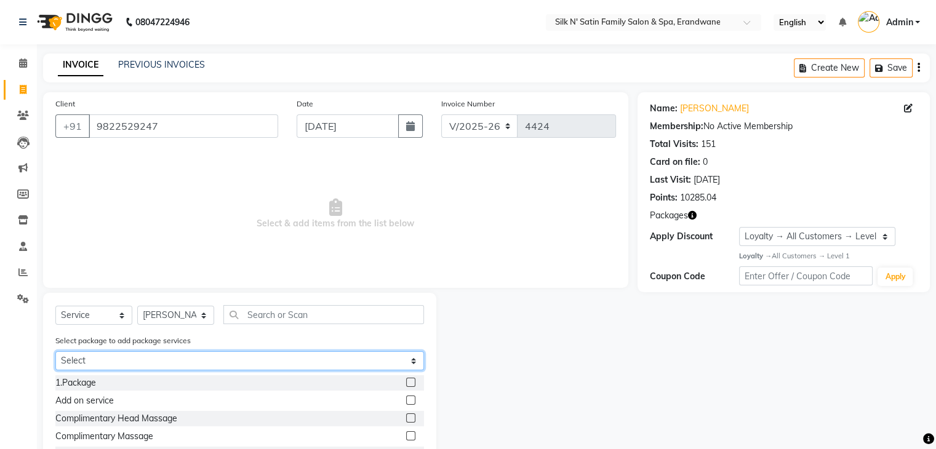
click at [128, 357] on select "Select Wash n Blast New" at bounding box center [239, 360] width 368 height 19
select select "1: Object"
click at [55, 352] on select "Select Wash n Blast New" at bounding box center [239, 360] width 368 height 19
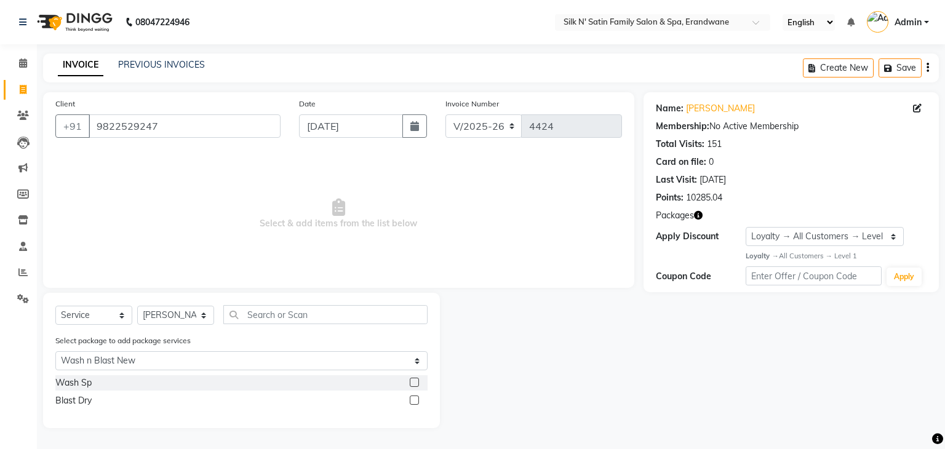
click at [414, 386] on label at bounding box center [414, 382] width 9 height 9
click at [414, 386] on input "checkbox" at bounding box center [414, 383] width 8 height 8
checkbox input "true"
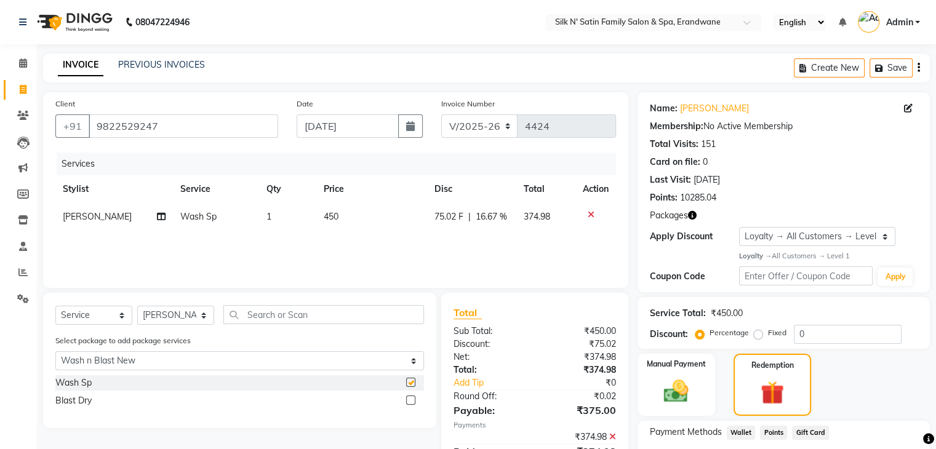
click at [411, 399] on label at bounding box center [410, 400] width 9 height 9
click at [411, 399] on input "checkbox" at bounding box center [410, 401] width 8 height 8
checkbox input "true"
checkbox input "false"
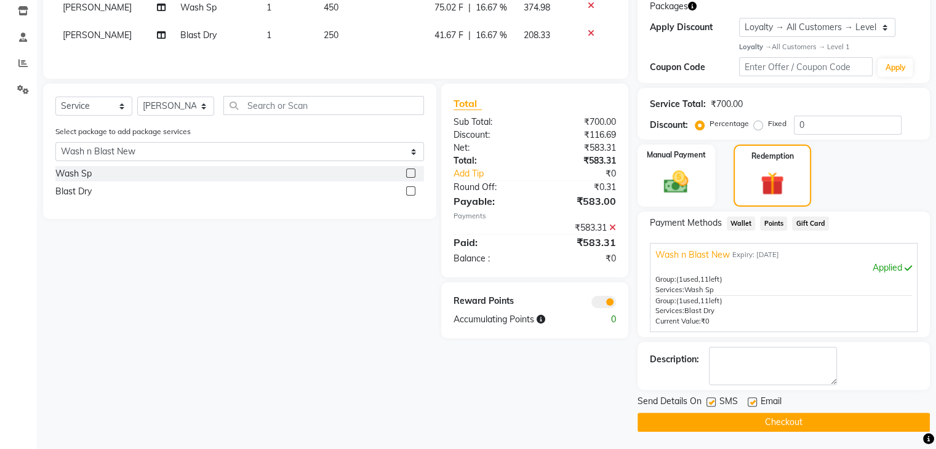
scroll to position [210, 0]
click at [708, 400] on label at bounding box center [710, 401] width 9 height 9
click at [708, 400] on input "checkbox" at bounding box center [710, 402] width 8 height 8
checkbox input "false"
click at [753, 401] on label at bounding box center [751, 401] width 9 height 9
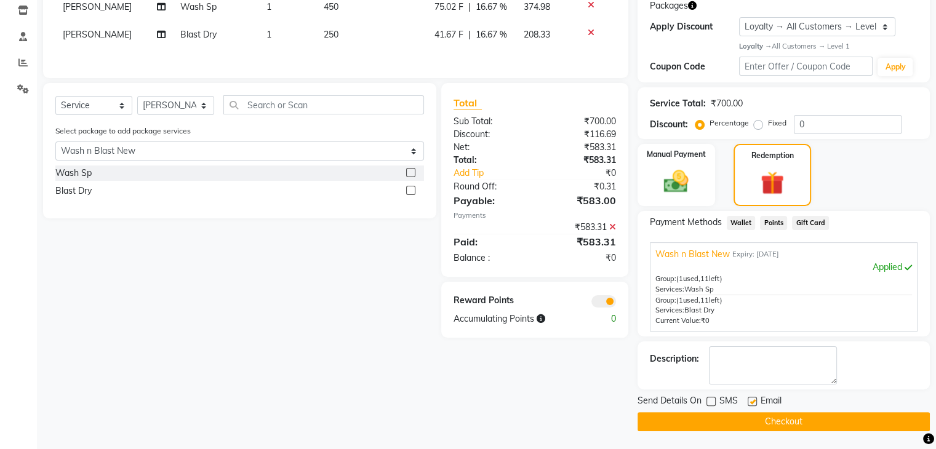
click at [753, 401] on input "checkbox" at bounding box center [751, 402] width 8 height 8
checkbox input "false"
click at [738, 423] on button "Checkout" at bounding box center [783, 421] width 292 height 19
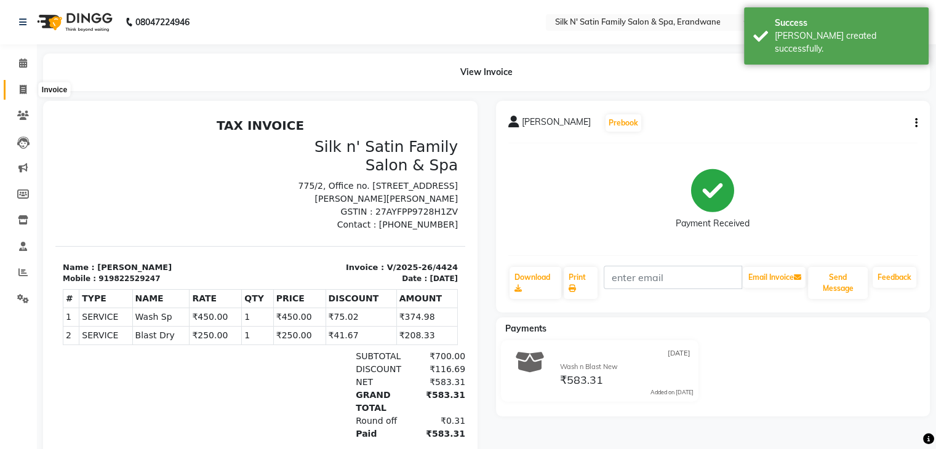
click at [23, 90] on icon at bounding box center [23, 89] width 7 height 9
select select "6931"
select select "service"
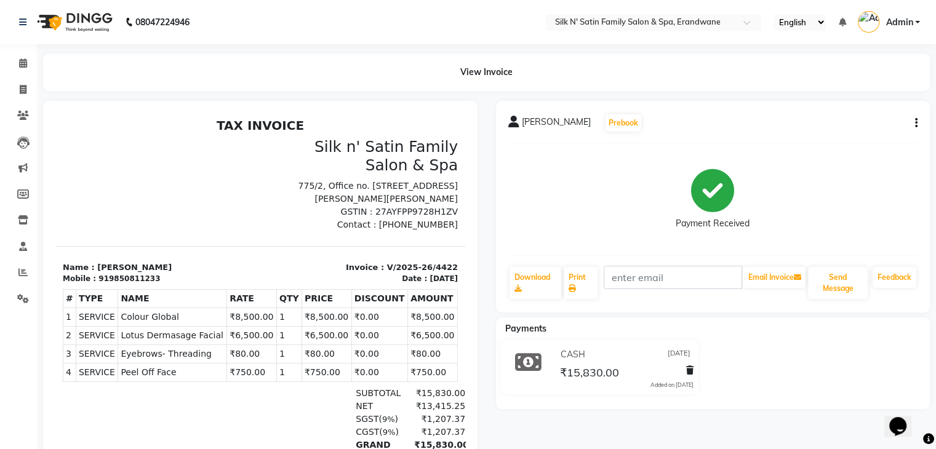
click at [915, 124] on icon "button" at bounding box center [916, 123] width 2 height 1
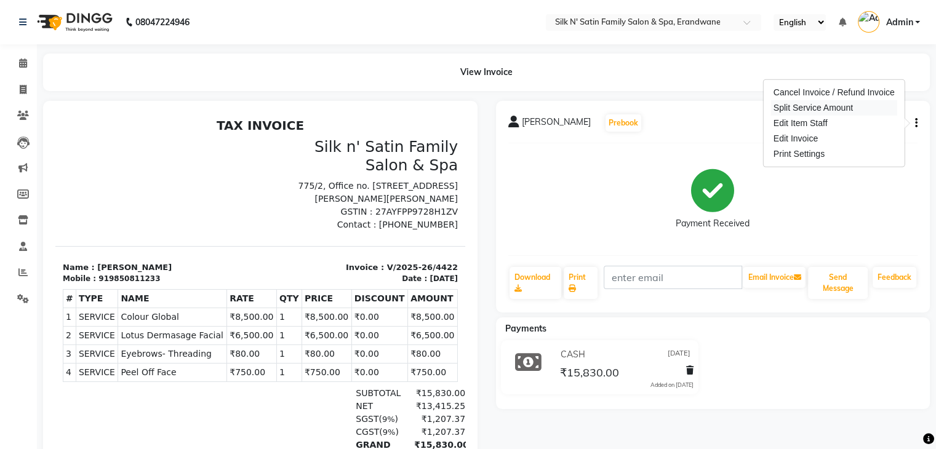
click at [805, 107] on div "Split Service Amount" at bounding box center [834, 107] width 126 height 15
select select "59972"
select select "63900"
select select "59976"
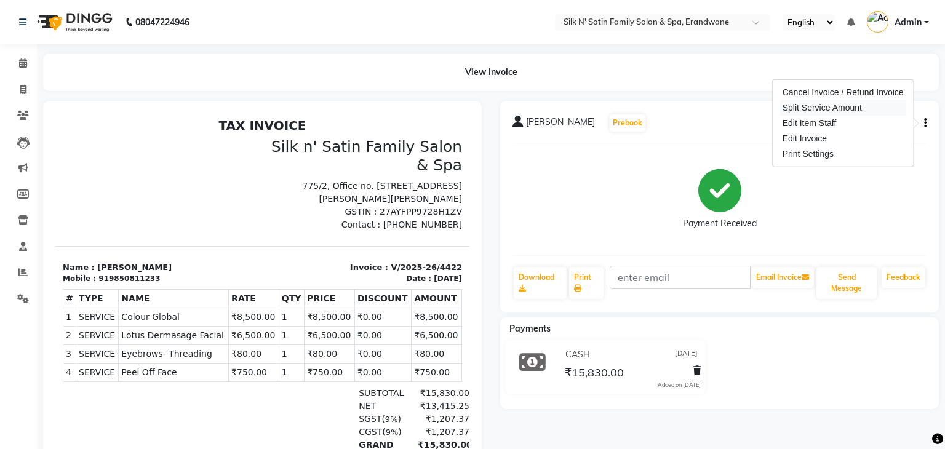
select select "59976"
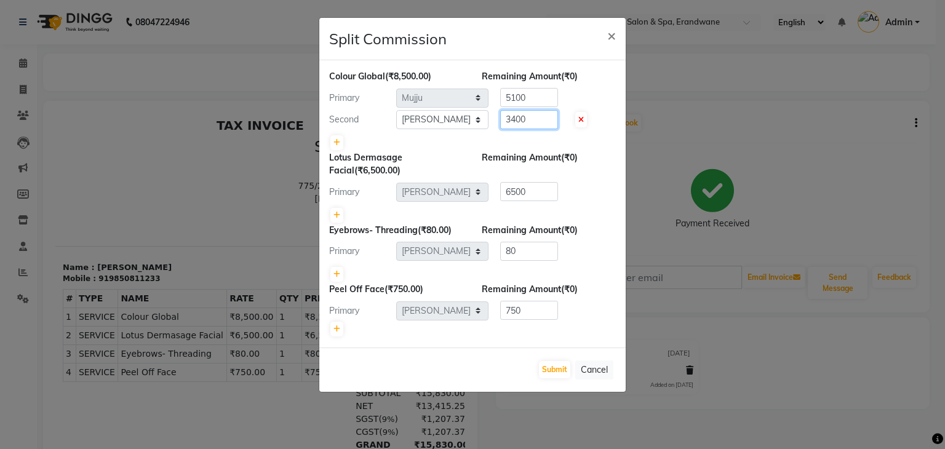
click at [544, 125] on input "3400" at bounding box center [529, 119] width 58 height 19
type input "3"
type input "4250"
click at [549, 101] on input "5100" at bounding box center [529, 97] width 58 height 19
type input "5"
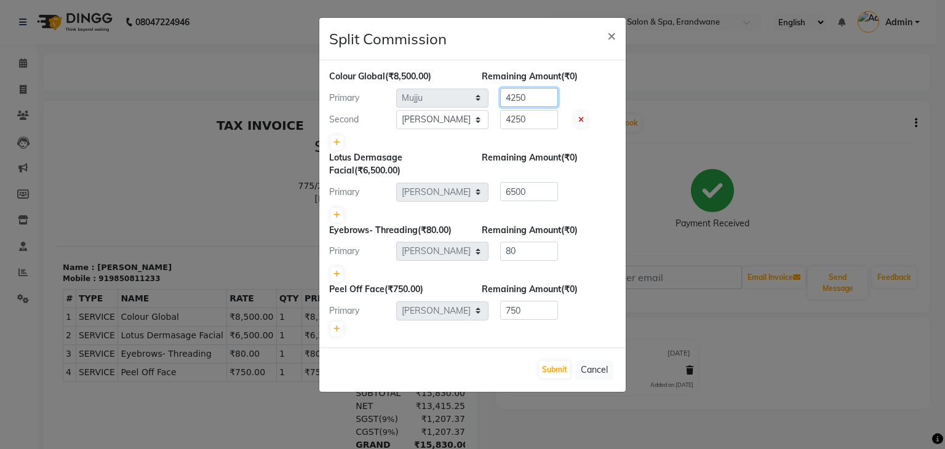
type input "4250"
click at [610, 180] on div "Lotus Dermasage Facial (₹6,500.00) Remaining Amount (₹0) Primary Select Aditi J…" at bounding box center [472, 187] width 287 height 73
click at [561, 370] on button "Submit" at bounding box center [554, 369] width 31 height 17
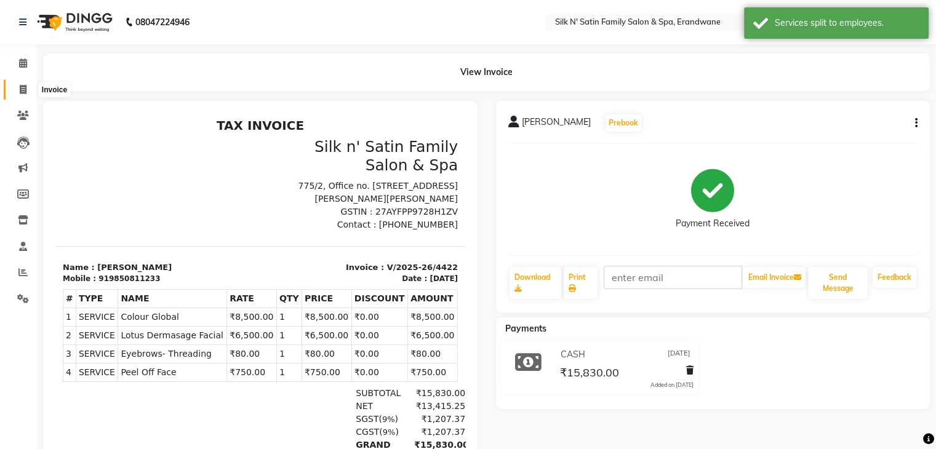
click at [27, 92] on span at bounding box center [23, 90] width 22 height 14
select select "6931"
select select "service"
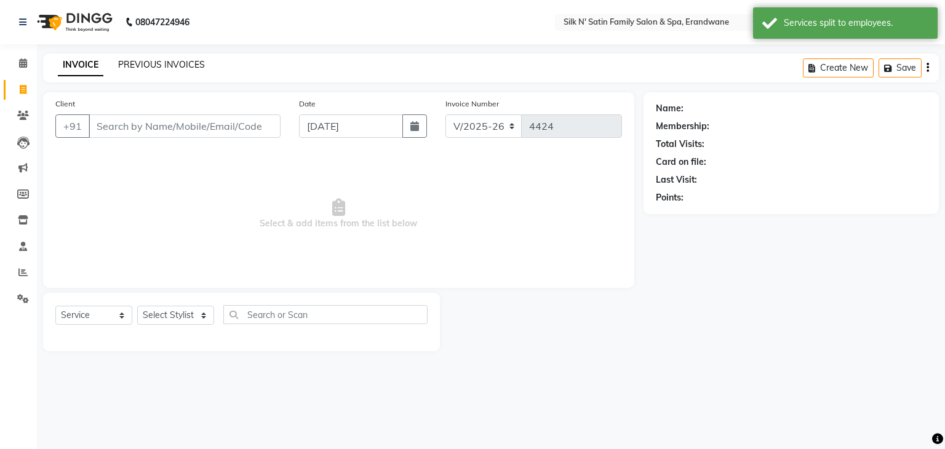
click at [145, 69] on link "PREVIOUS INVOICES" at bounding box center [161, 64] width 87 height 11
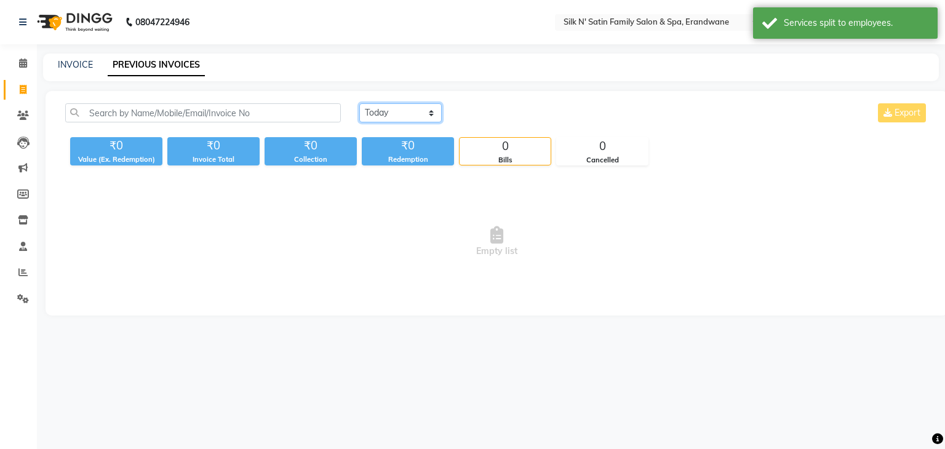
click at [362, 109] on select "[DATE] [DATE] Custom Range" at bounding box center [400, 112] width 82 height 19
select select "[DATE]"
click at [359, 103] on select "[DATE] [DATE] Custom Range" at bounding box center [400, 112] width 82 height 19
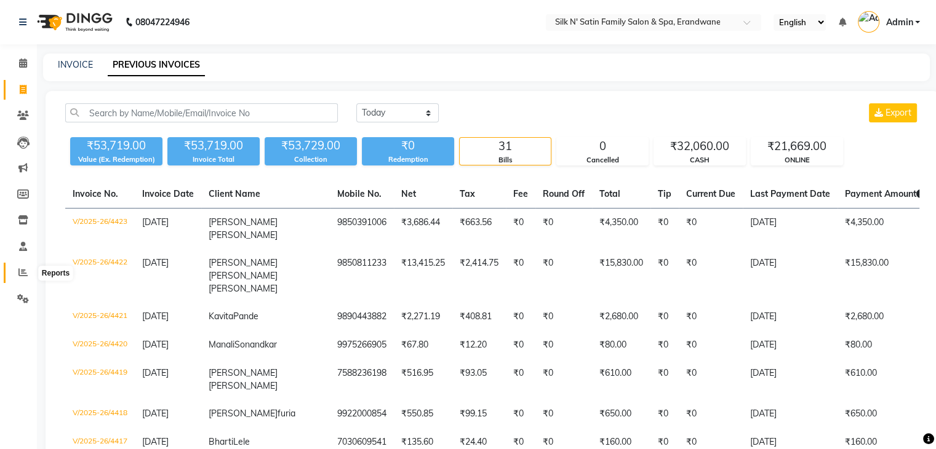
click at [25, 274] on icon at bounding box center [22, 272] width 9 height 9
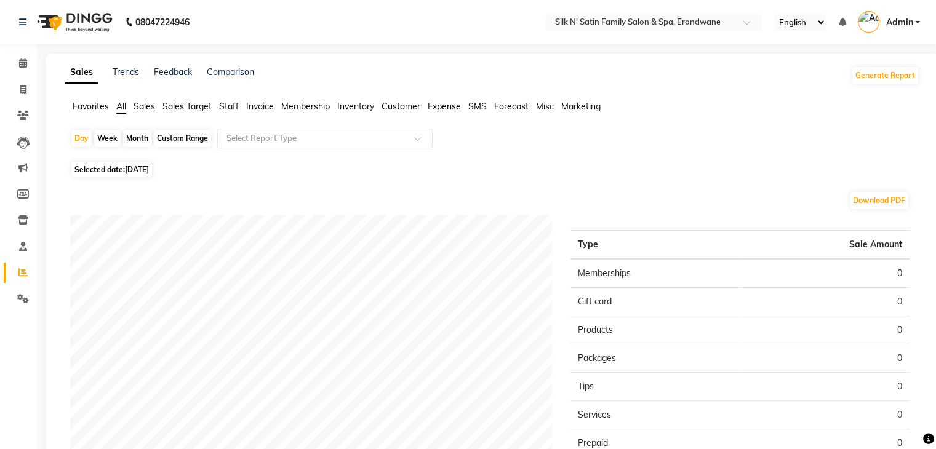
drag, startPoint x: 137, startPoint y: 165, endPoint x: 149, endPoint y: 175, distance: 16.1
click at [137, 165] on span "[DATE]" at bounding box center [137, 169] width 24 height 9
select select "9"
select select "2025"
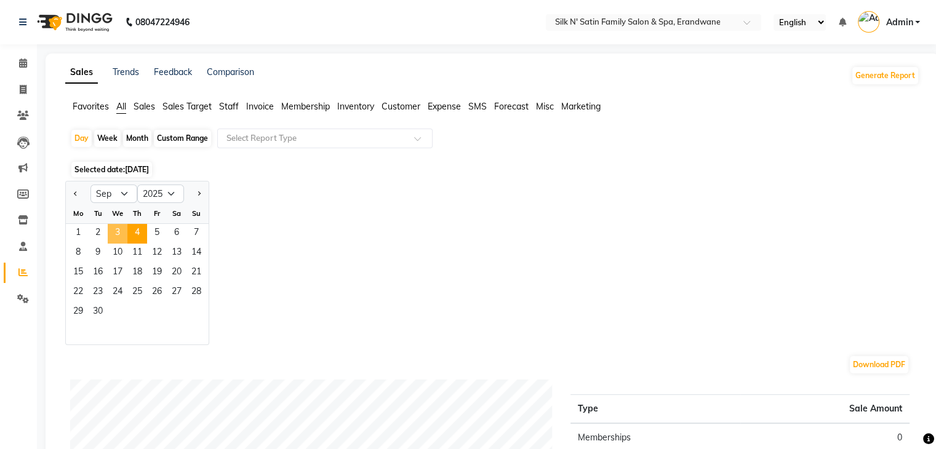
click at [115, 233] on span "3" at bounding box center [118, 234] width 20 height 20
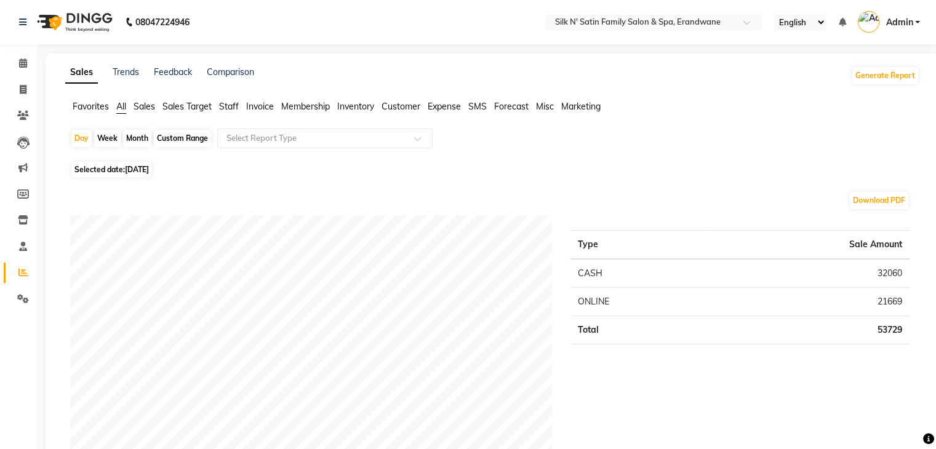
click at [229, 107] on span "Staff" at bounding box center [229, 106] width 20 height 11
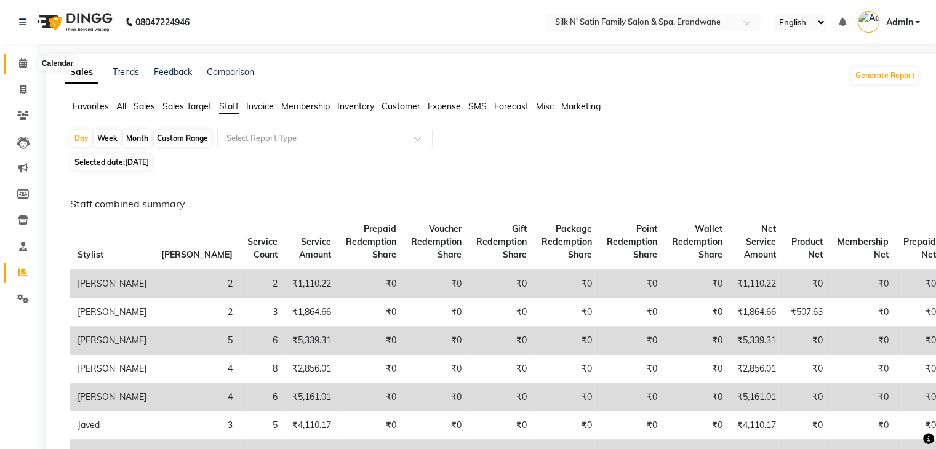
click at [23, 64] on icon at bounding box center [23, 62] width 8 height 9
